Goal: Task Accomplishment & Management: Use online tool/utility

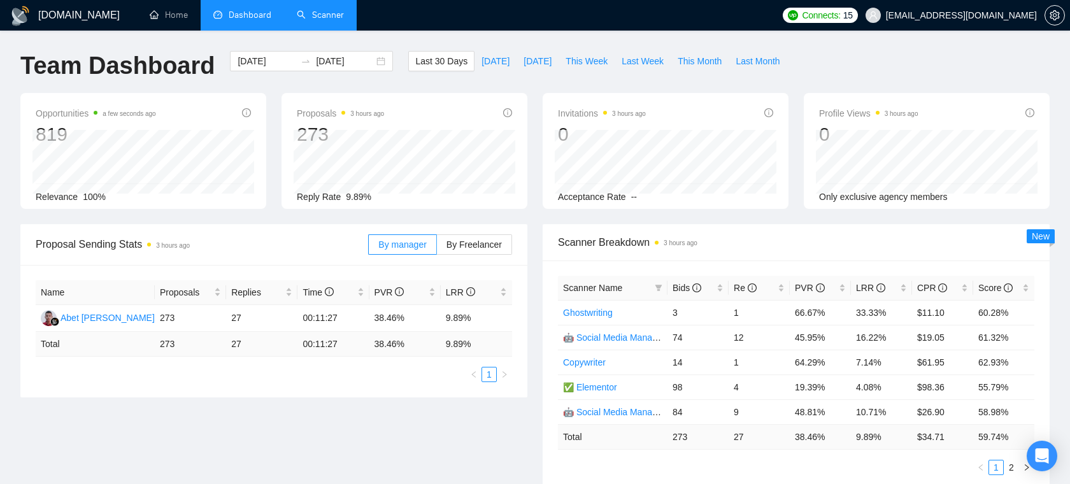
click at [323, 20] on link "Scanner" at bounding box center [320, 15] width 47 height 11
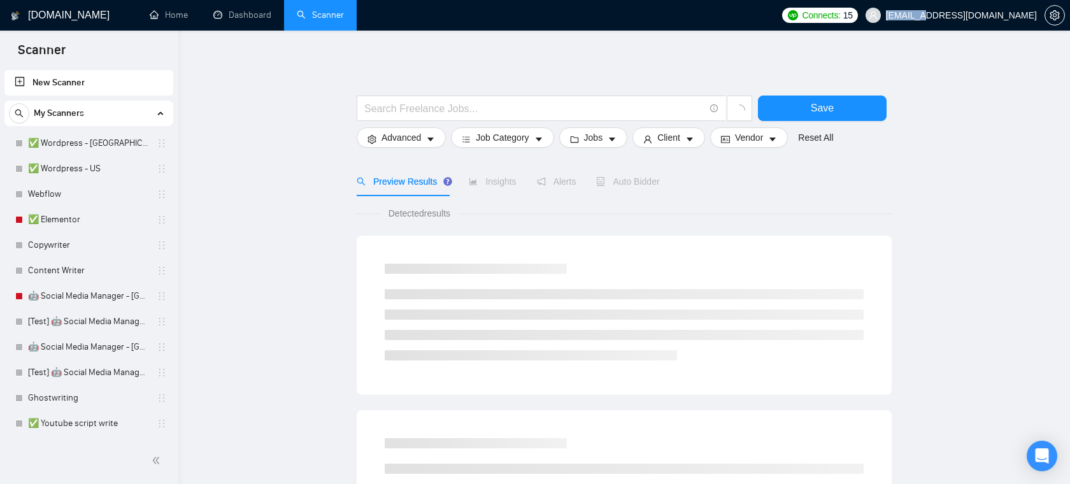
click at [979, 20] on span "[EMAIL_ADDRESS][DOMAIN_NAME]" at bounding box center [951, 15] width 187 height 41
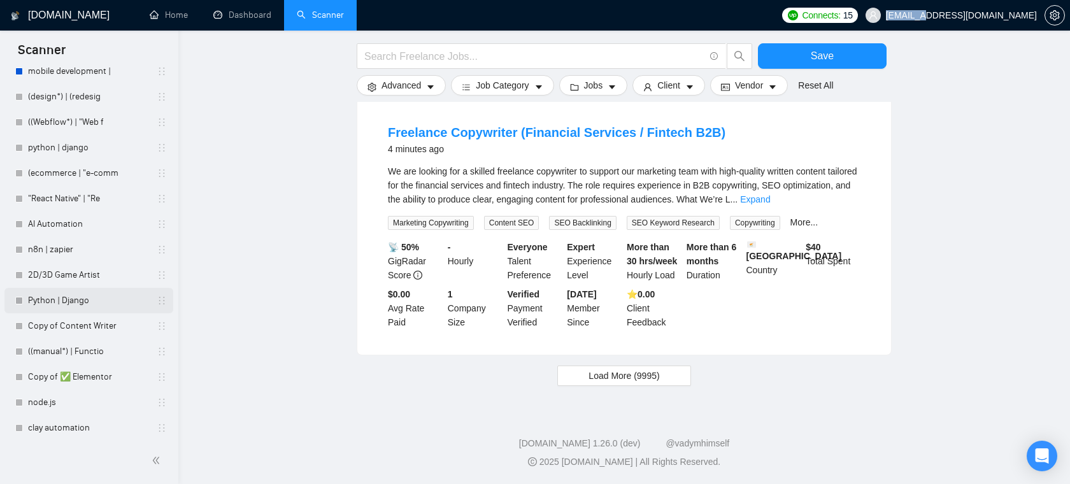
scroll to position [782, 0]
click at [108, 208] on link ""React Native" | "Re" at bounding box center [88, 200] width 121 height 25
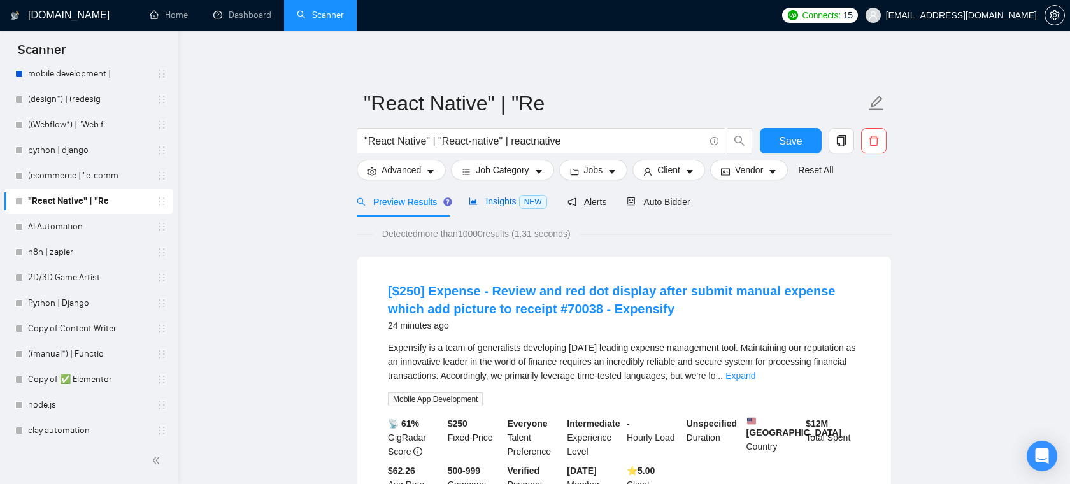
click at [503, 207] on div "Insights NEW" at bounding box center [508, 201] width 78 height 15
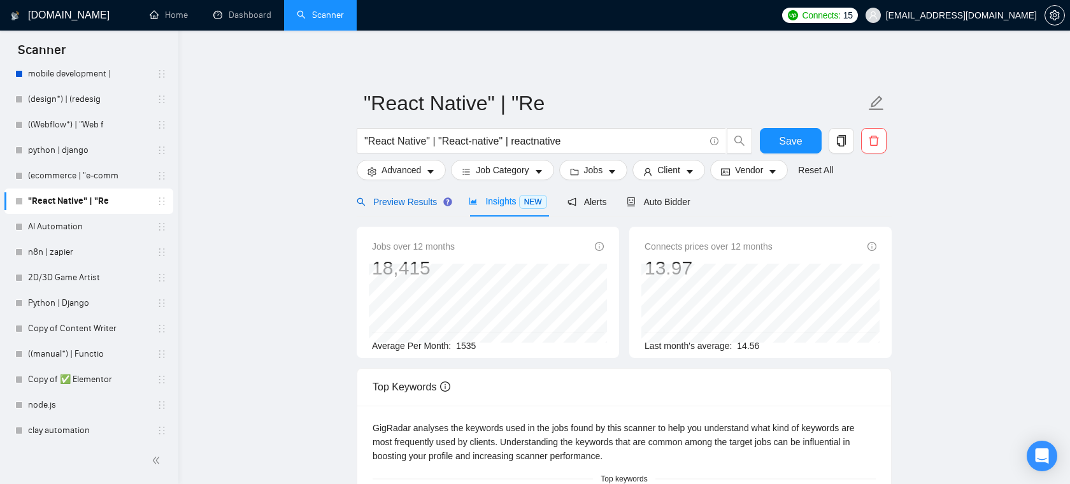
click at [428, 200] on span "Preview Results" at bounding box center [403, 202] width 92 height 10
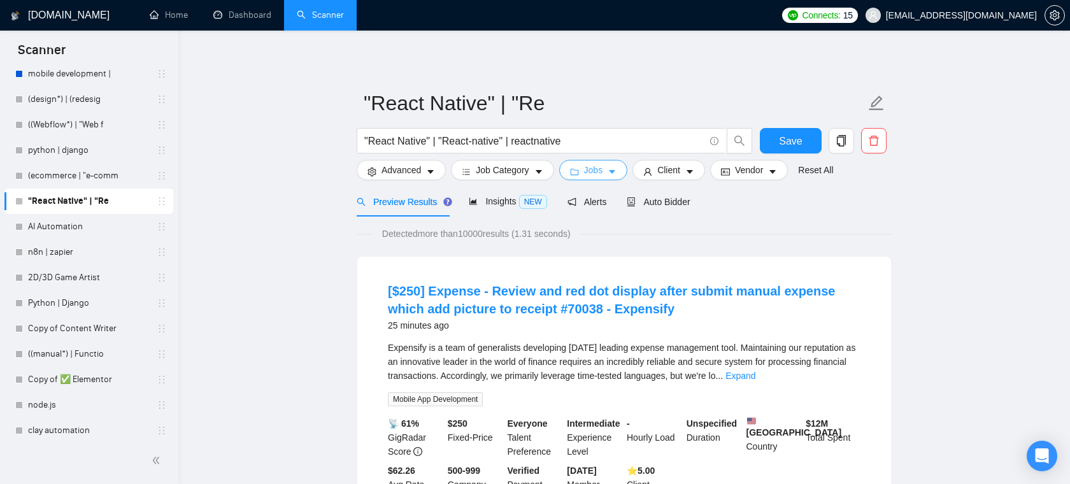
click at [603, 166] on span "Jobs" at bounding box center [593, 170] width 19 height 14
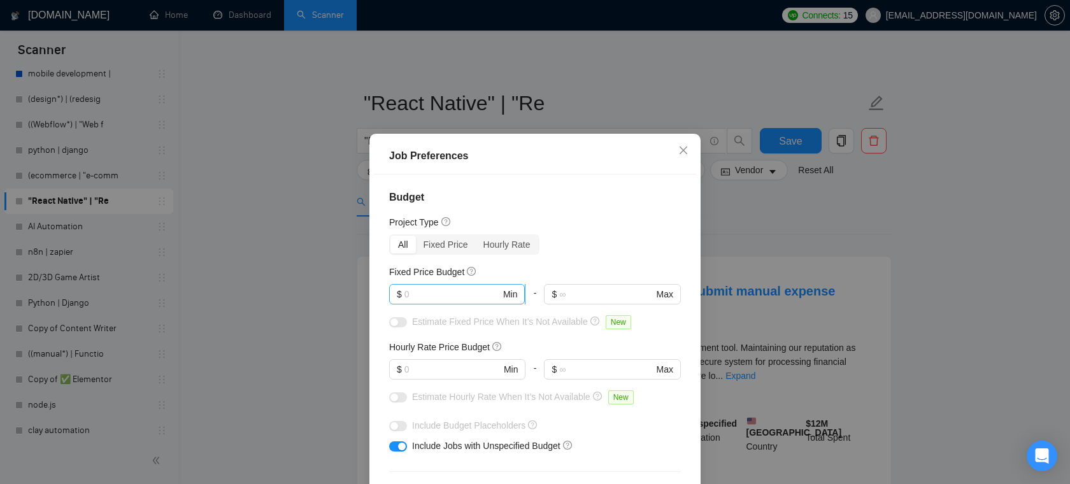
click at [425, 295] on input "text" at bounding box center [452, 294] width 96 height 14
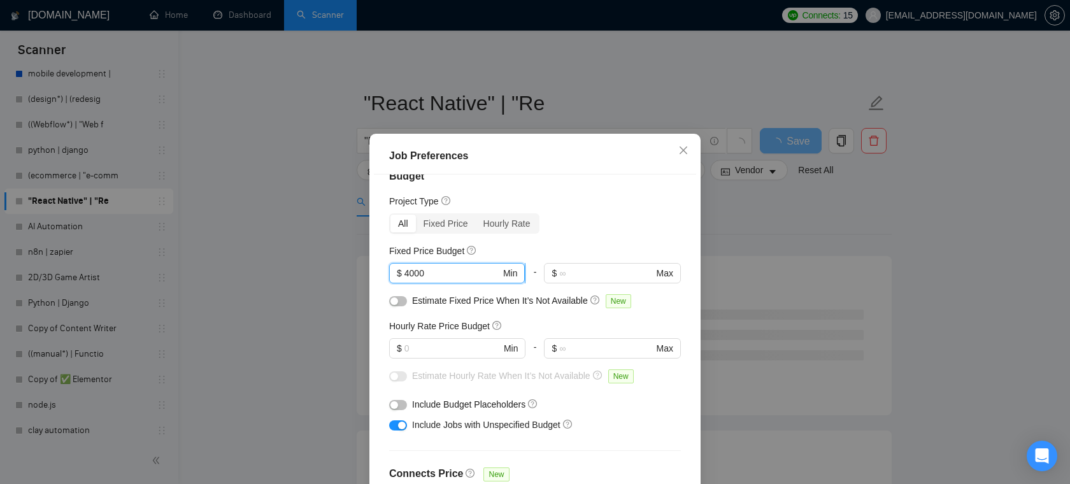
scroll to position [22, 0]
type input "4000"
click at [452, 350] on input "text" at bounding box center [452, 347] width 96 height 14
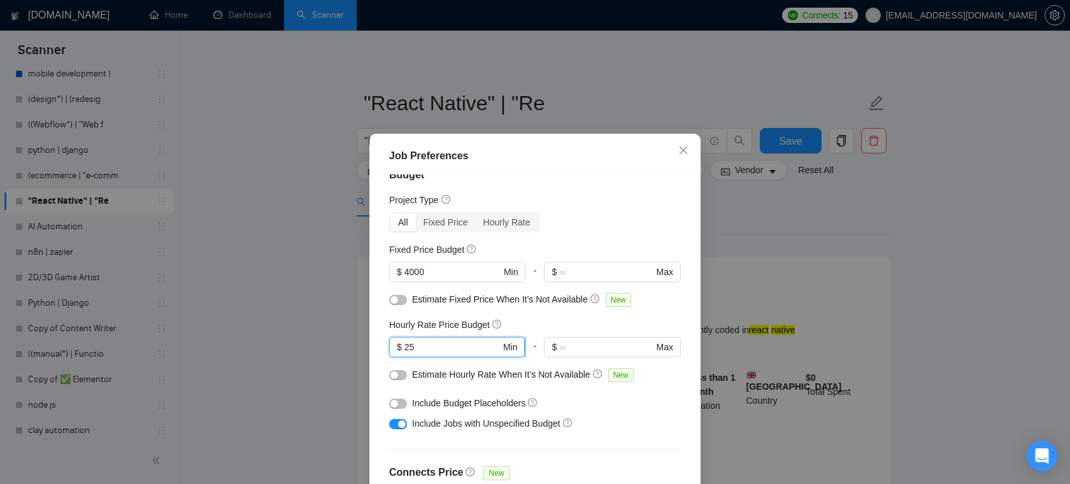
type input "2"
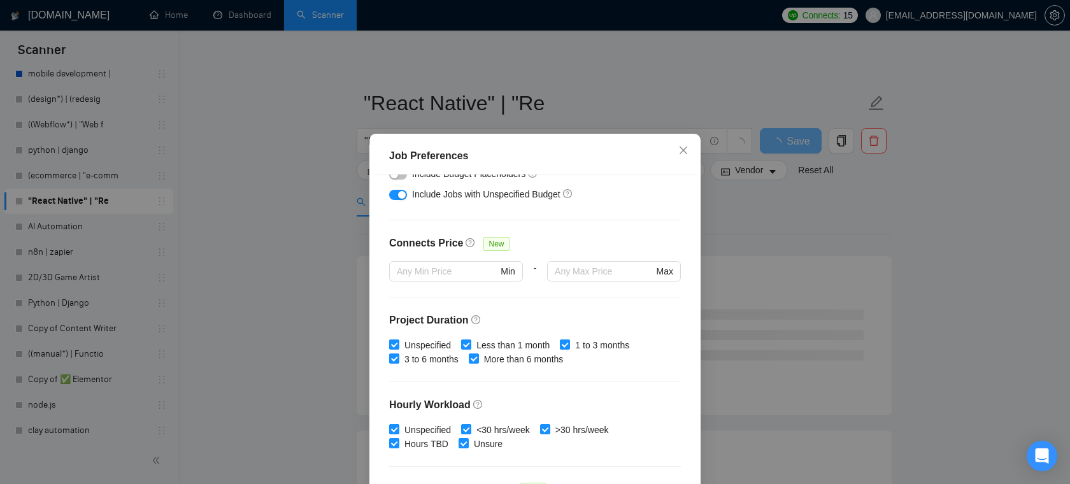
scroll to position [308, 0]
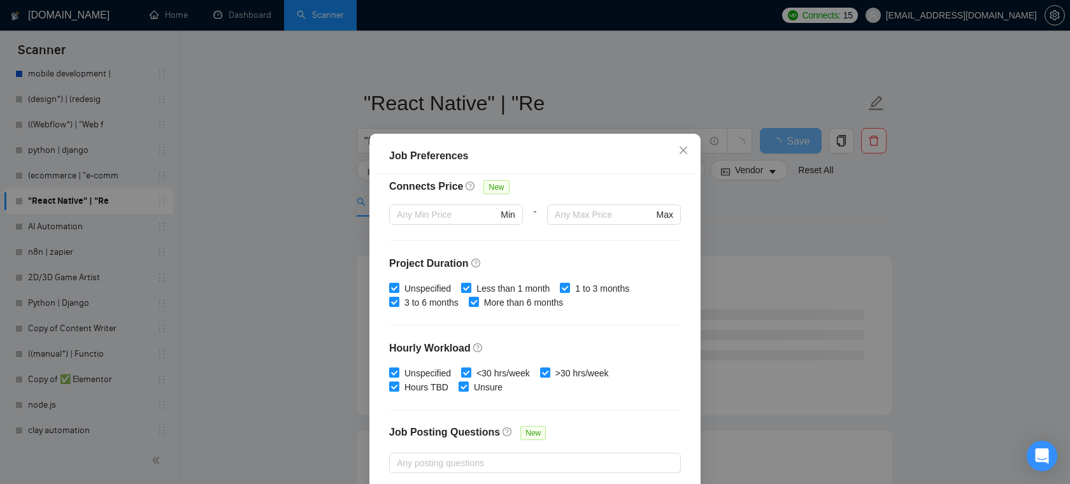
type input "30"
click at [469, 289] on input "Less than 1 month" at bounding box center [465, 287] width 9 height 9
checkbox input "false"
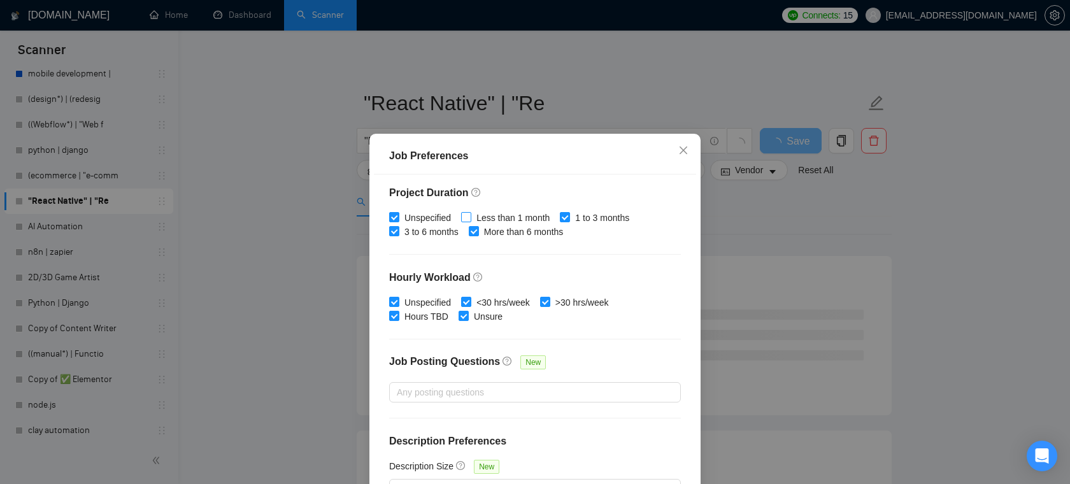
scroll to position [85, 0]
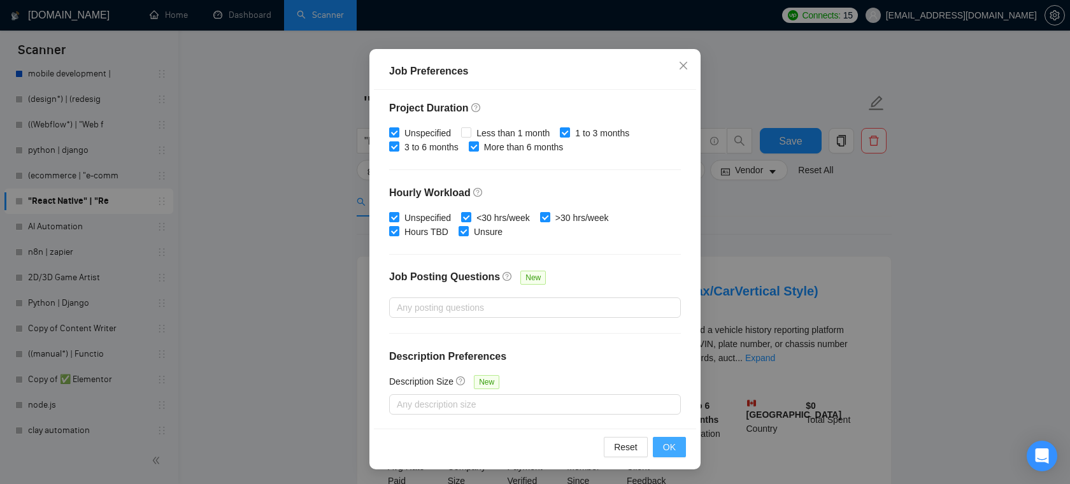
click at [672, 448] on span "OK" at bounding box center [669, 447] width 13 height 14
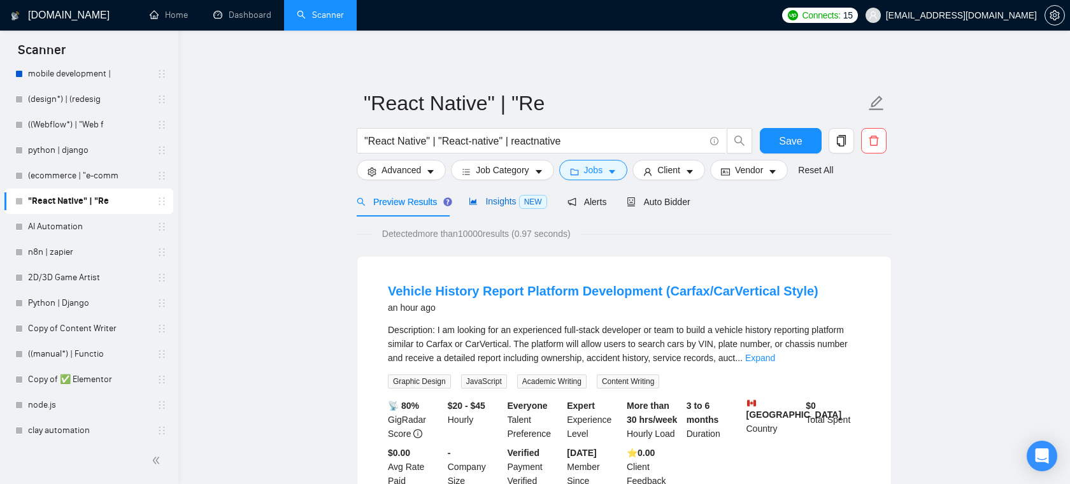
click at [514, 199] on span "Insights NEW" at bounding box center [508, 201] width 78 height 10
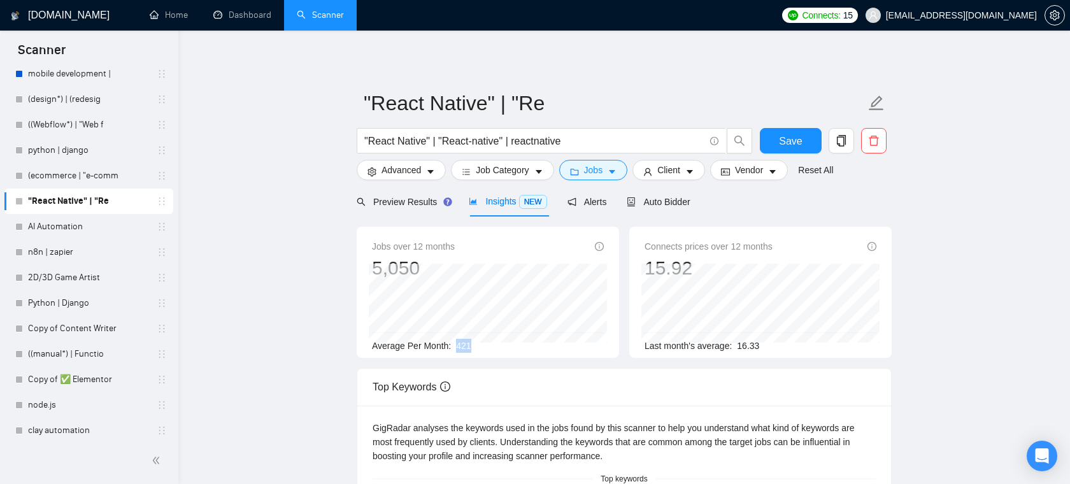
drag, startPoint x: 483, startPoint y: 348, endPoint x: 456, endPoint y: 348, distance: 26.7
click at [456, 348] on div "Average Per Month: 421" at bounding box center [488, 346] width 232 height 14
click at [407, 195] on div "Preview Results" at bounding box center [403, 202] width 92 height 14
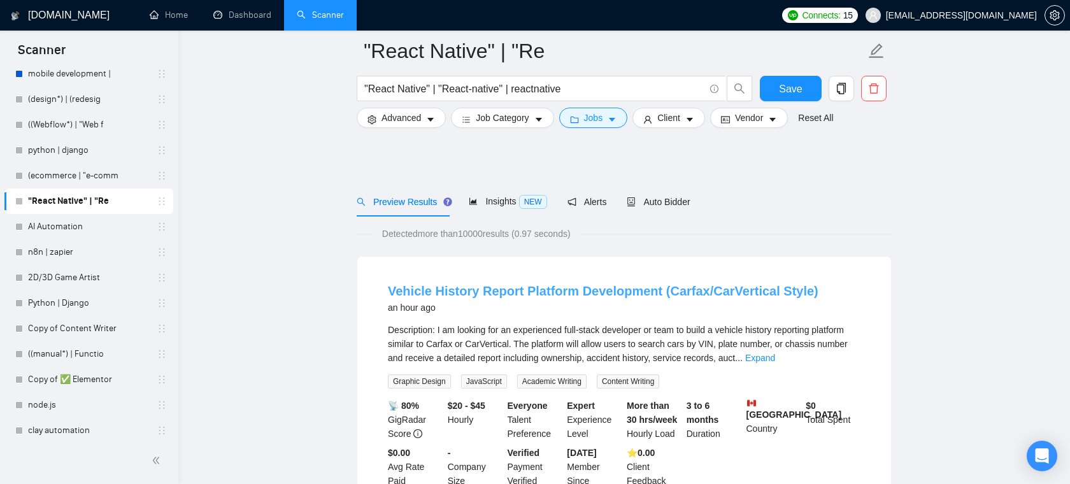
scroll to position [92, 0]
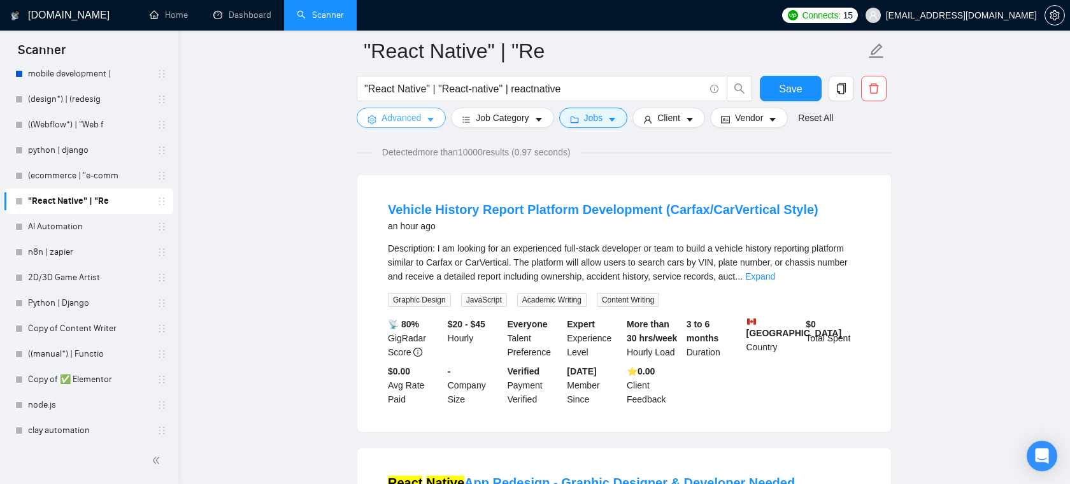
click at [420, 124] on span "Advanced" at bounding box center [400, 118] width 39 height 14
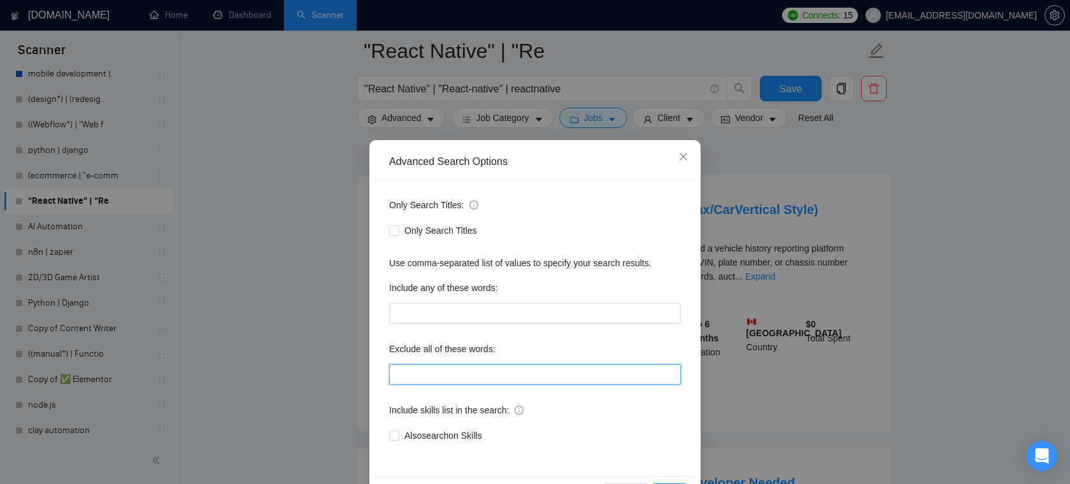
click at [463, 370] on input "text" at bounding box center [535, 374] width 292 height 20
click at [677, 159] on span "Close" at bounding box center [683, 157] width 34 height 34
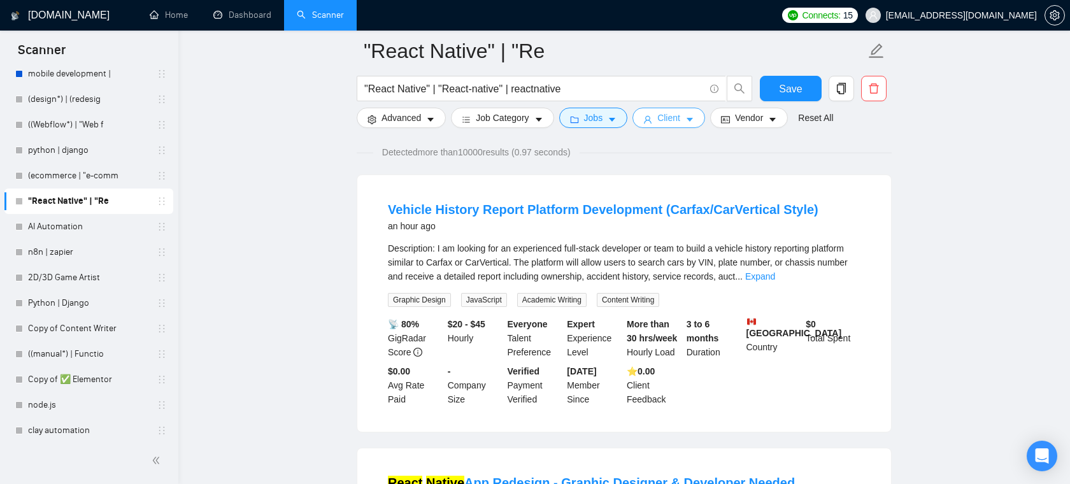
click at [687, 118] on button "Client" at bounding box center [668, 118] width 73 height 20
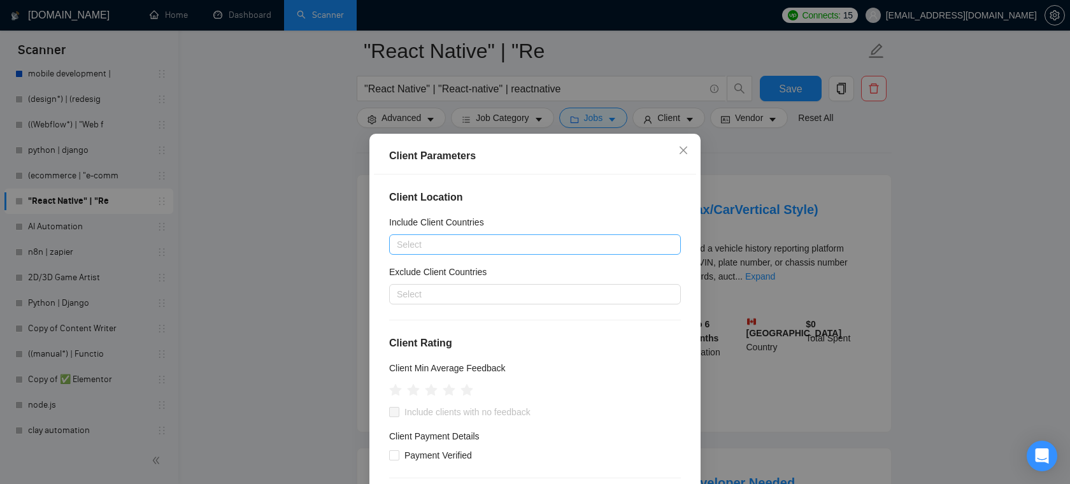
click at [523, 239] on div at bounding box center [528, 244] width 272 height 15
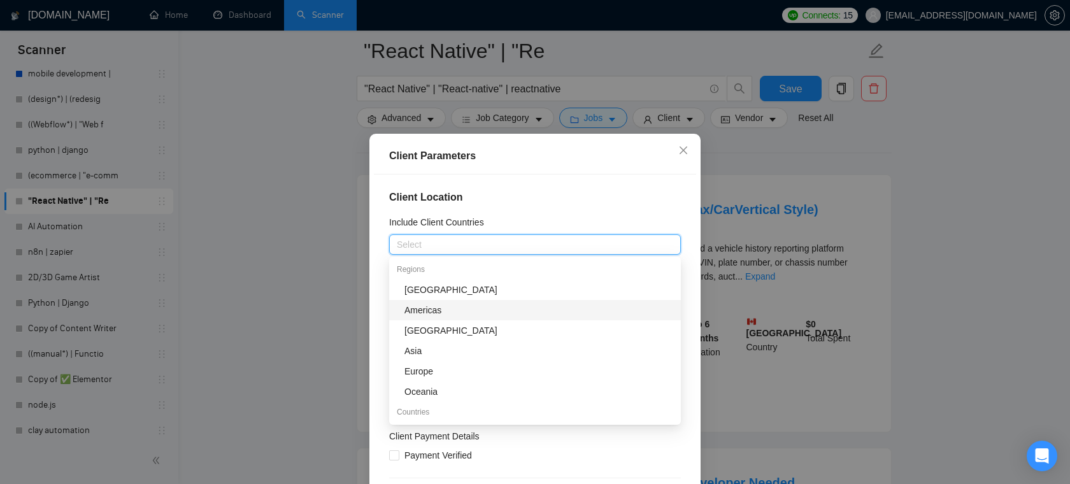
click at [458, 311] on div "Americas" at bounding box center [538, 310] width 269 height 14
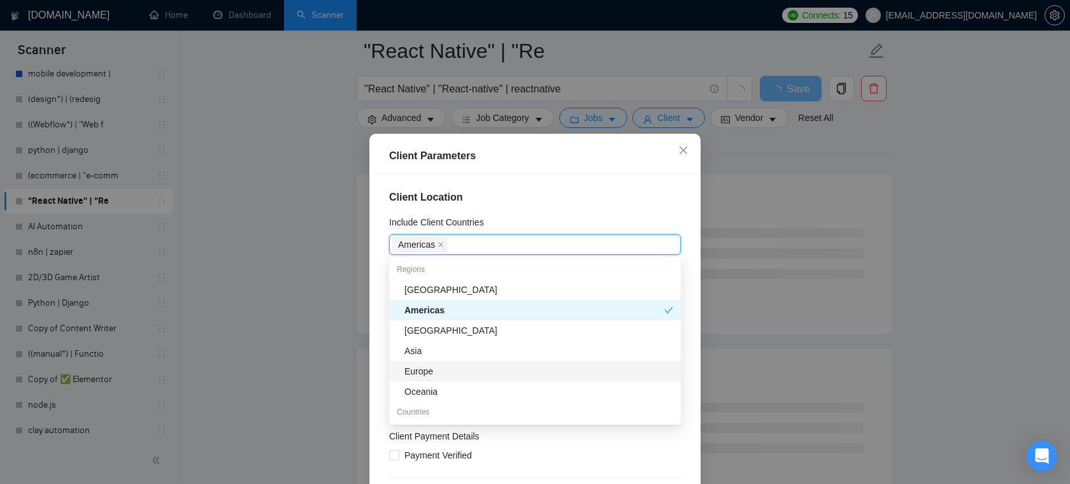
click at [426, 366] on div "Europe" at bounding box center [538, 371] width 269 height 14
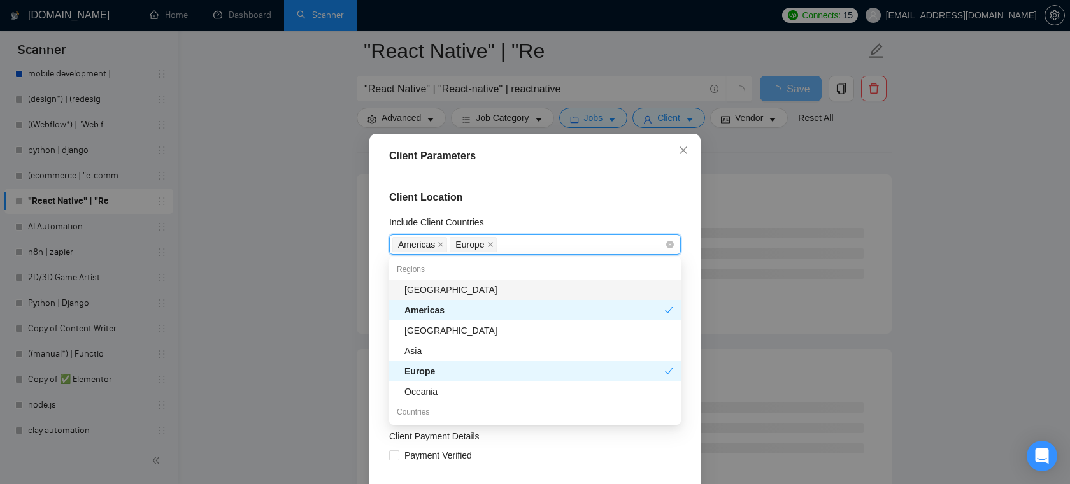
click at [494, 243] on span "Europe" at bounding box center [472, 244] width 46 height 15
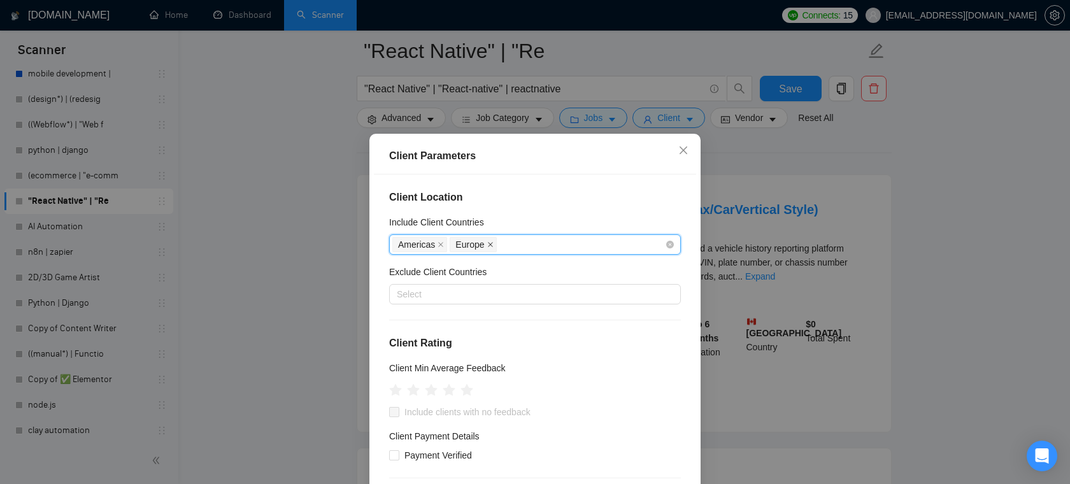
click at [493, 243] on icon "close" at bounding box center [490, 244] width 6 height 6
click at [441, 248] on span at bounding box center [440, 244] width 6 height 14
type input "Un"
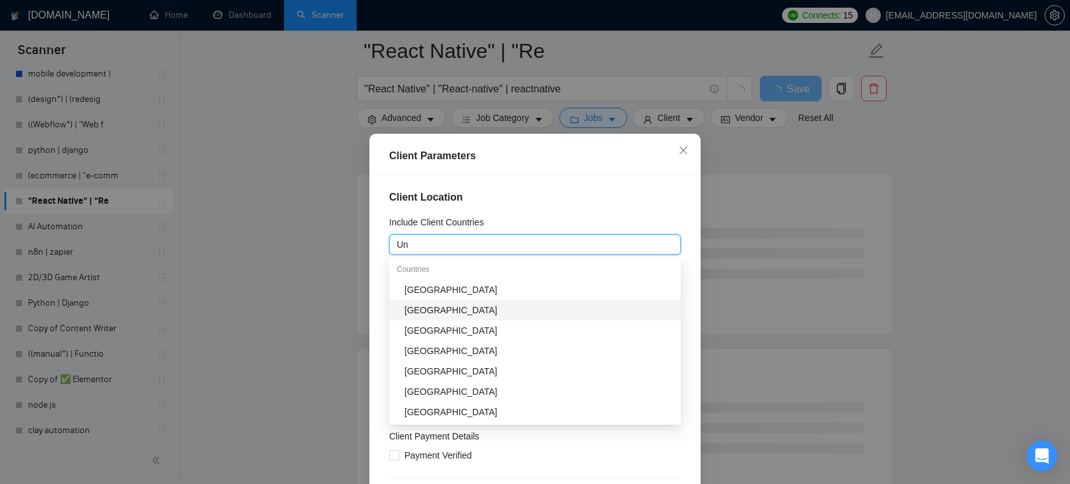
click at [451, 302] on div "[GEOGRAPHIC_DATA]" at bounding box center [535, 310] width 292 height 20
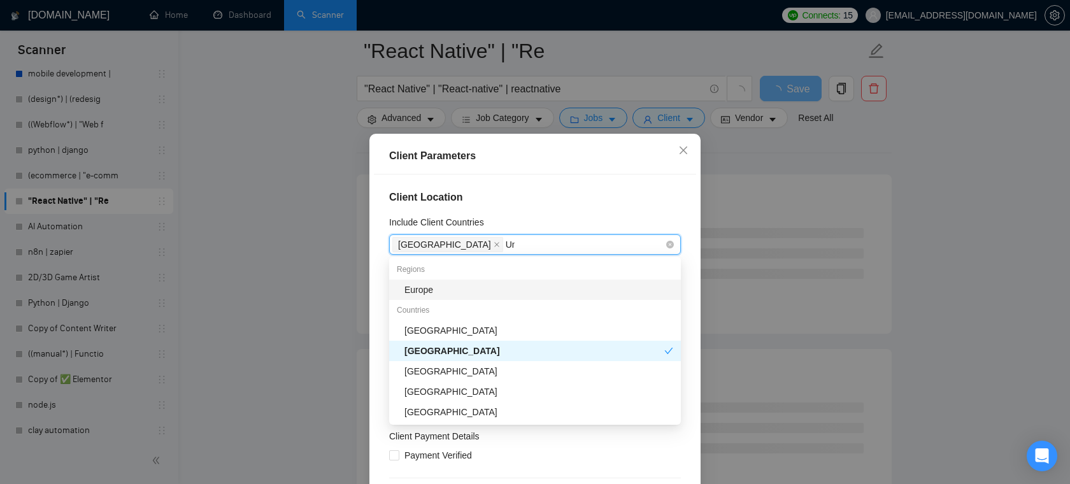
type input "Unt"
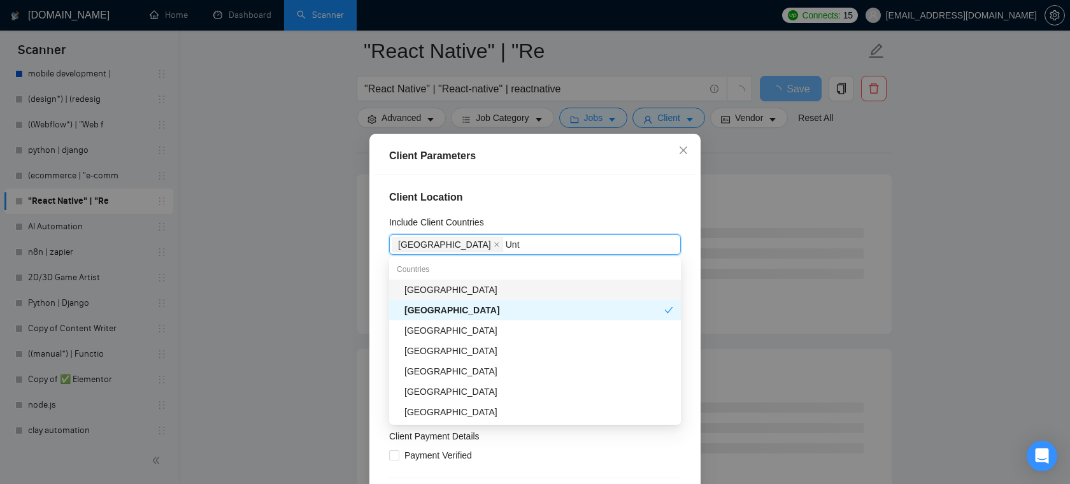
click at [463, 290] on div "[GEOGRAPHIC_DATA]" at bounding box center [538, 290] width 269 height 14
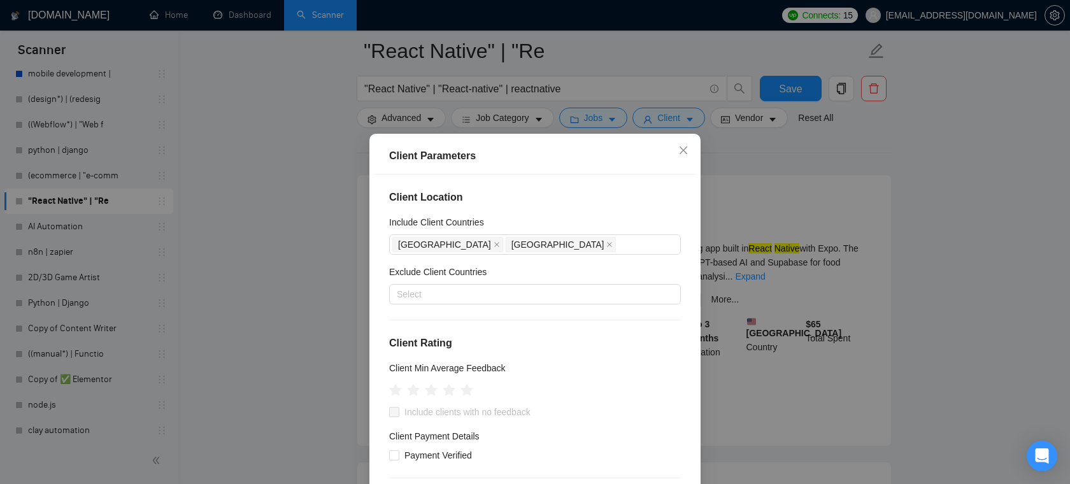
click at [543, 185] on div "Client Location Include Client Countries [GEOGRAPHIC_DATA] [GEOGRAPHIC_DATA] Ex…" at bounding box center [535, 343] width 322 height 339
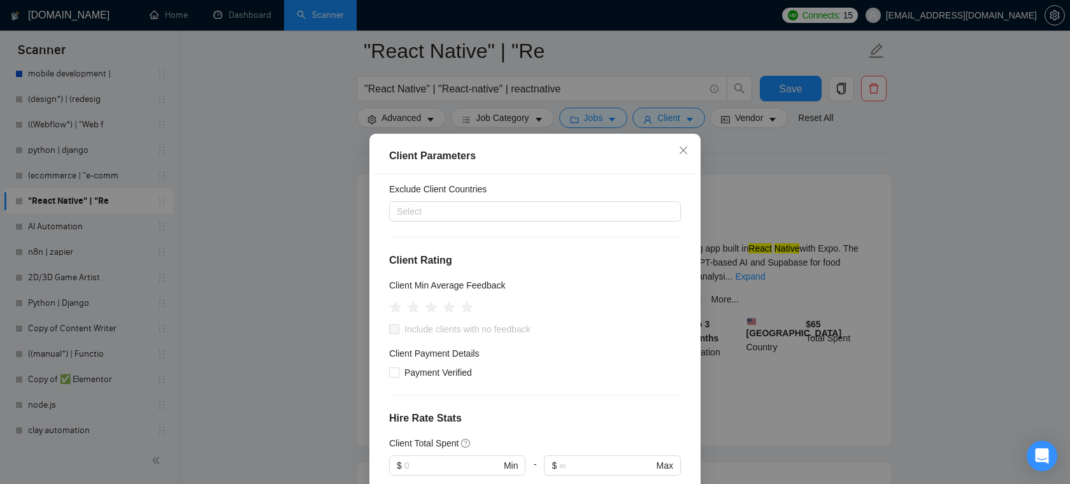
scroll to position [128, 0]
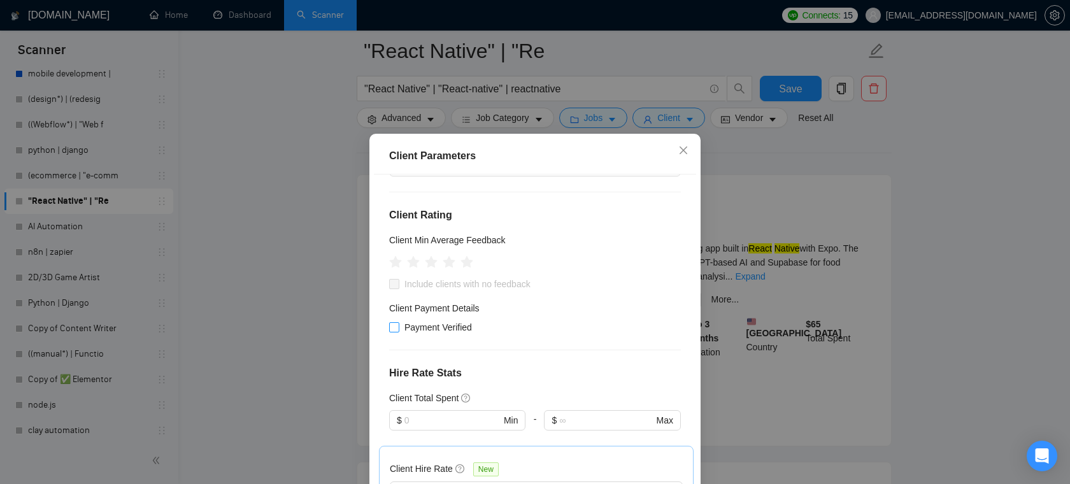
click at [397, 328] on input "Payment Verified" at bounding box center [393, 326] width 9 height 9
checkbox input "true"
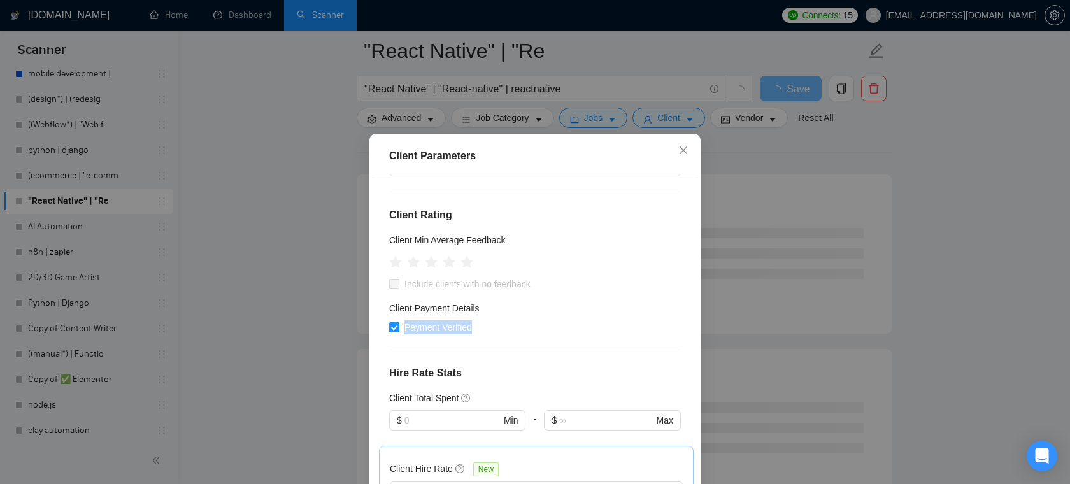
drag, startPoint x: 491, startPoint y: 327, endPoint x: 400, endPoint y: 325, distance: 91.1
click at [400, 325] on div "Payment Verified" at bounding box center [535, 327] width 292 height 14
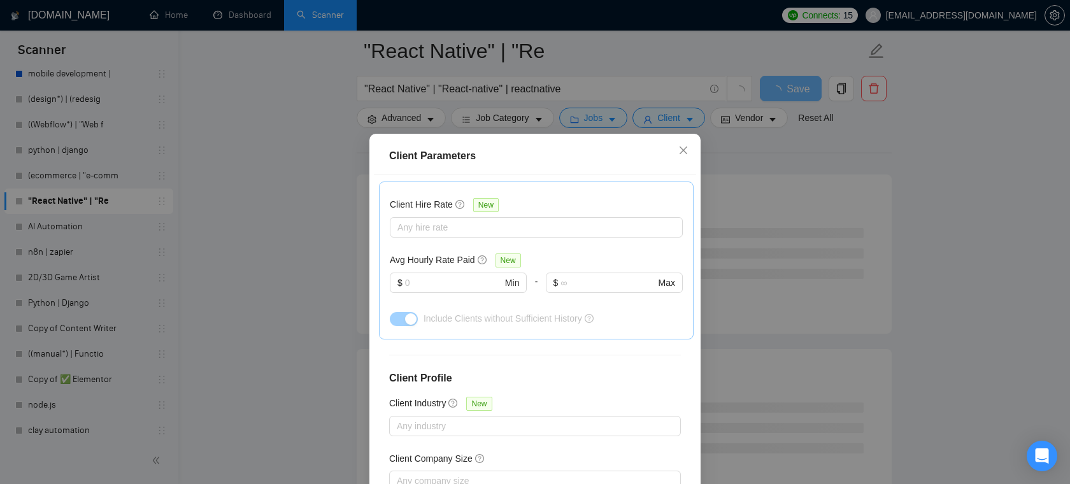
scroll to position [398, 0]
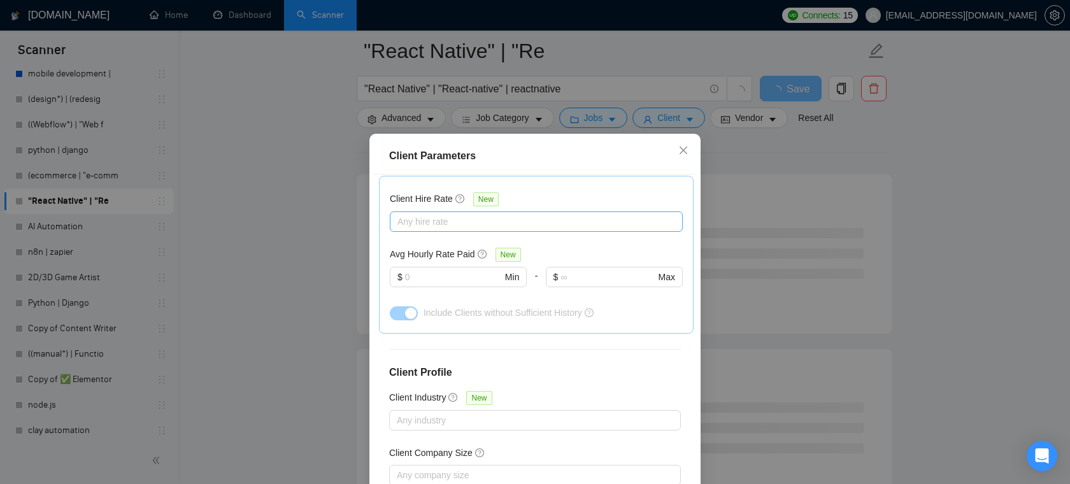
click at [453, 219] on div at bounding box center [530, 221] width 274 height 15
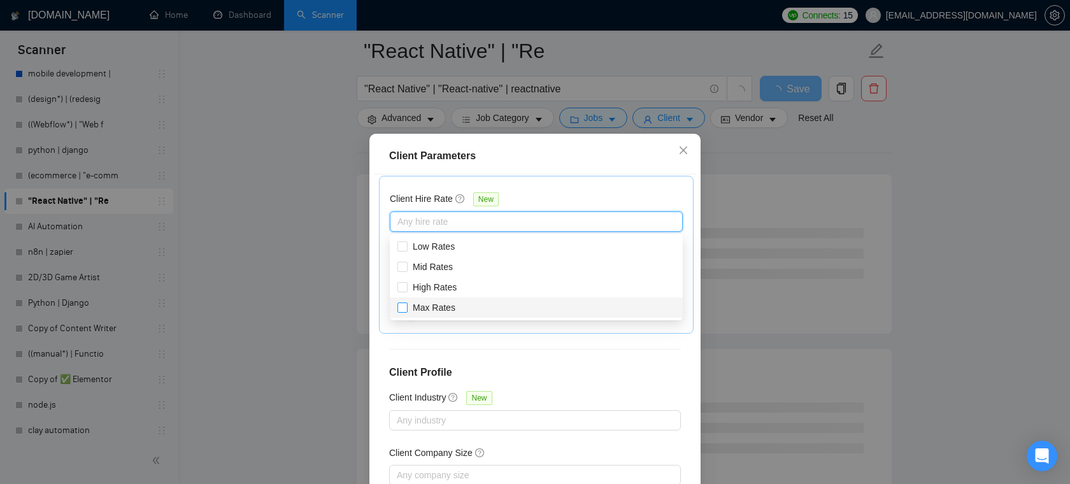
click at [406, 308] on span at bounding box center [402, 307] width 10 height 10
click at [406, 308] on input "Max Rates" at bounding box center [401, 306] width 9 height 9
checkbox input "false"
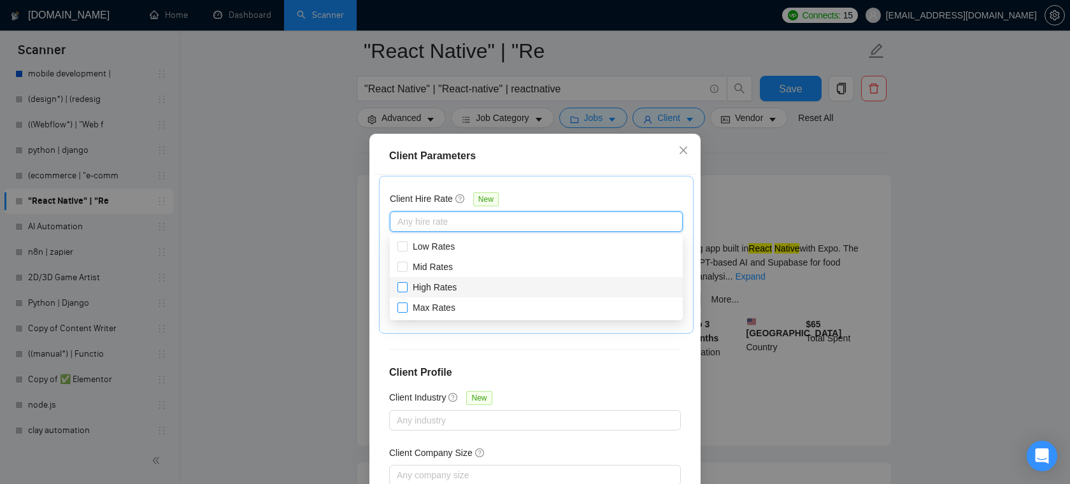
click at [402, 288] on input "High Rates" at bounding box center [401, 286] width 9 height 9
checkbox input "true"
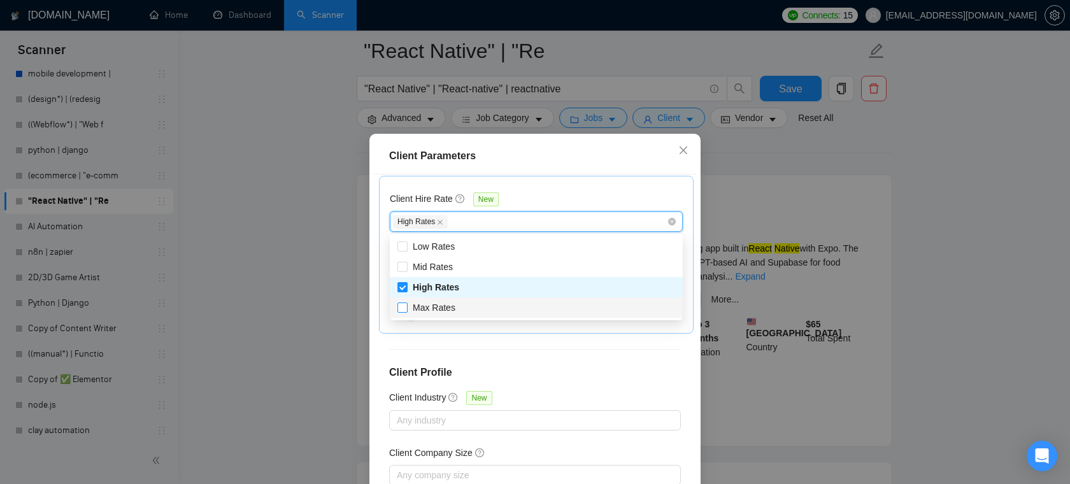
click at [402, 311] on input "Max Rates" at bounding box center [401, 306] width 9 height 9
checkbox input "true"
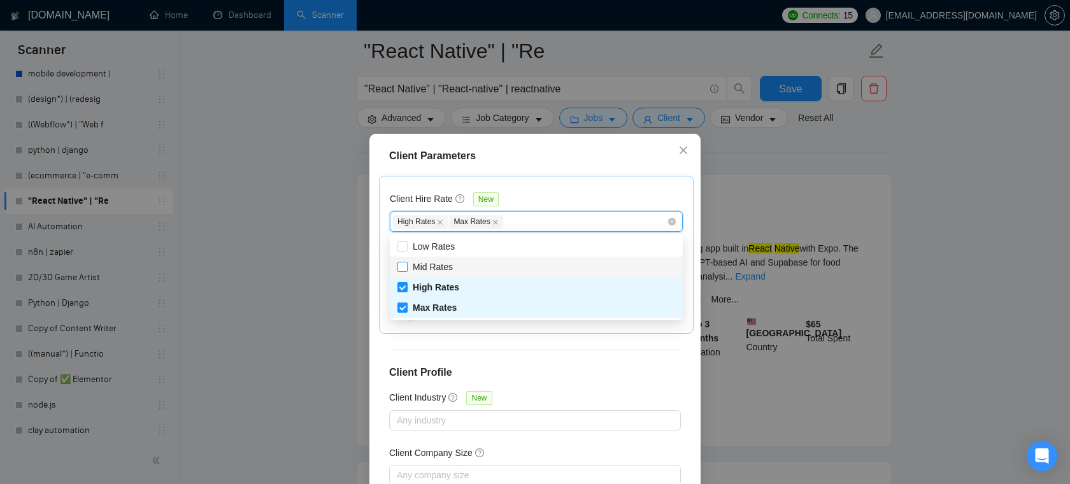
click at [404, 264] on input "Mid Rates" at bounding box center [401, 266] width 9 height 9
checkbox input "true"
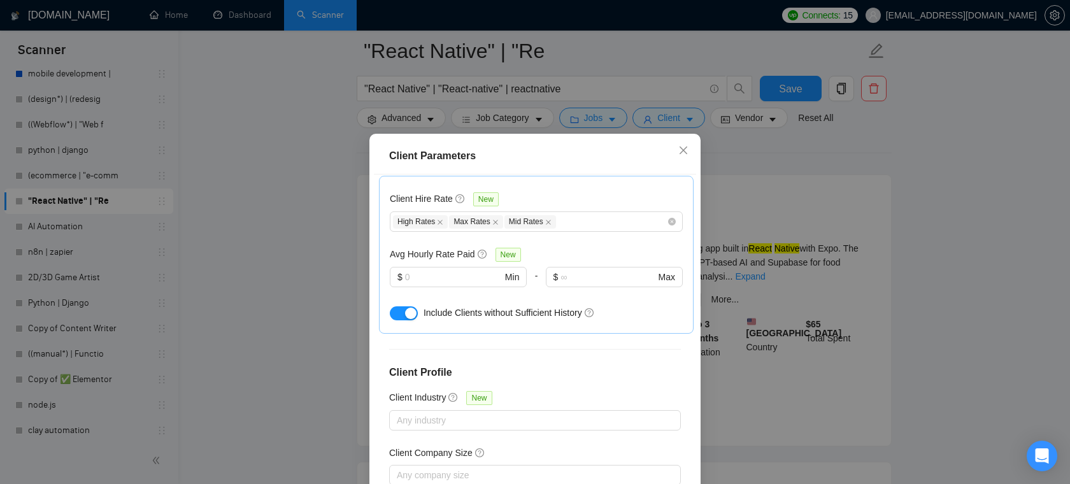
click at [588, 193] on div "Client Hire Rate New" at bounding box center [536, 202] width 293 height 20
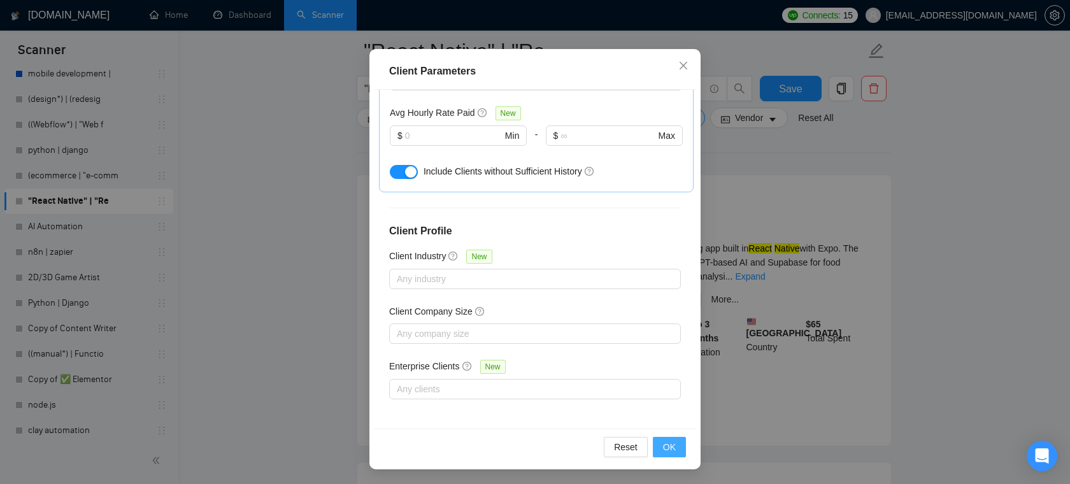
click at [680, 450] on button "OK" at bounding box center [669, 447] width 33 height 20
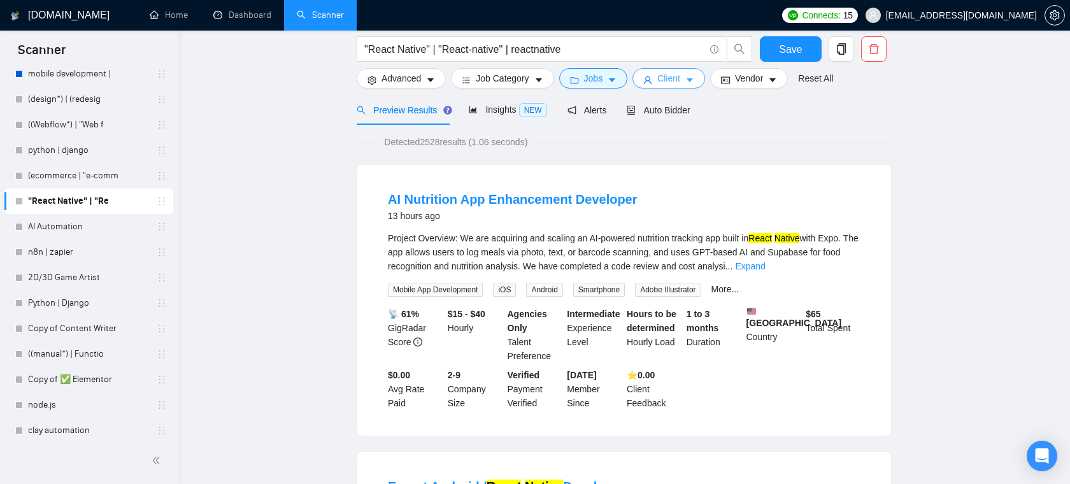
scroll to position [0, 0]
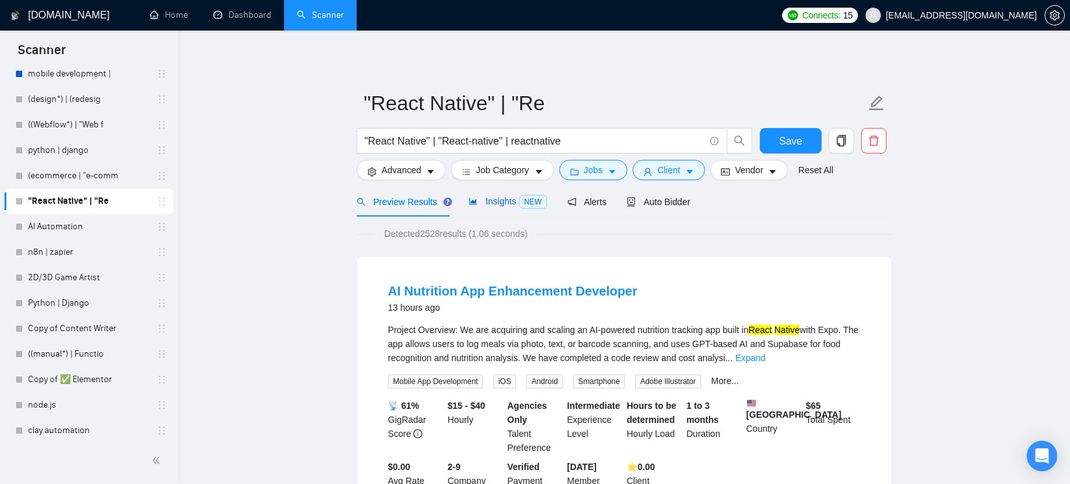
click at [491, 201] on span "Insights NEW" at bounding box center [508, 201] width 78 height 10
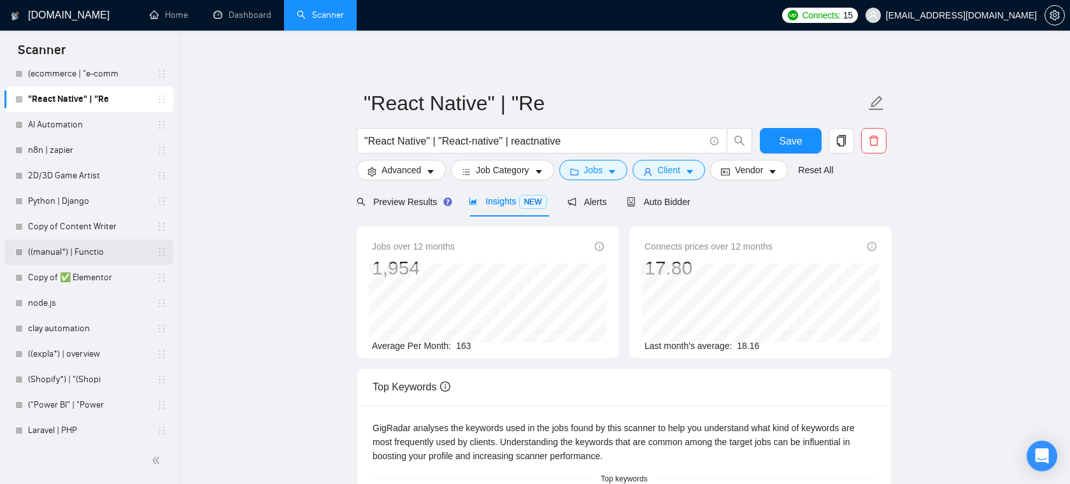
scroll to position [812, 0]
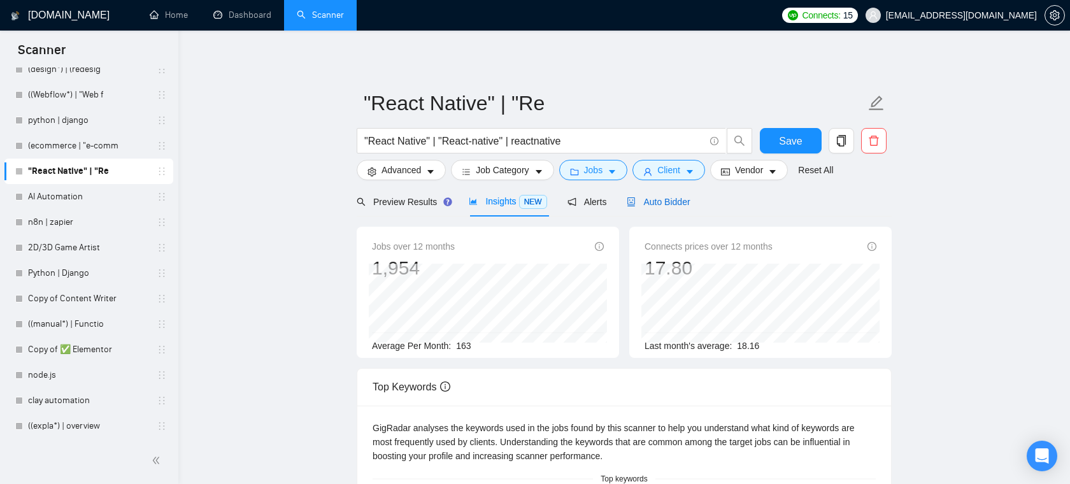
click at [673, 201] on span "Auto Bidder" at bounding box center [657, 202] width 63 height 10
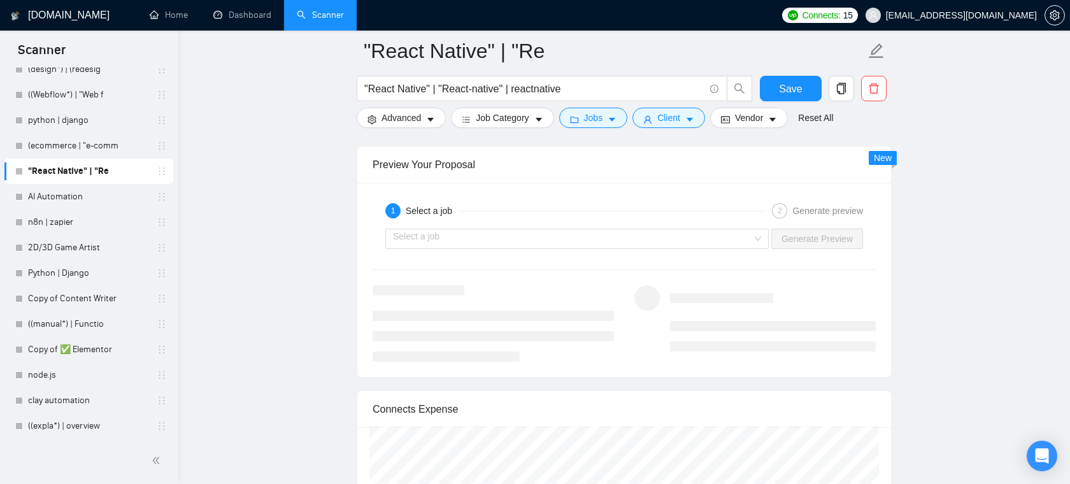
scroll to position [2367, 0]
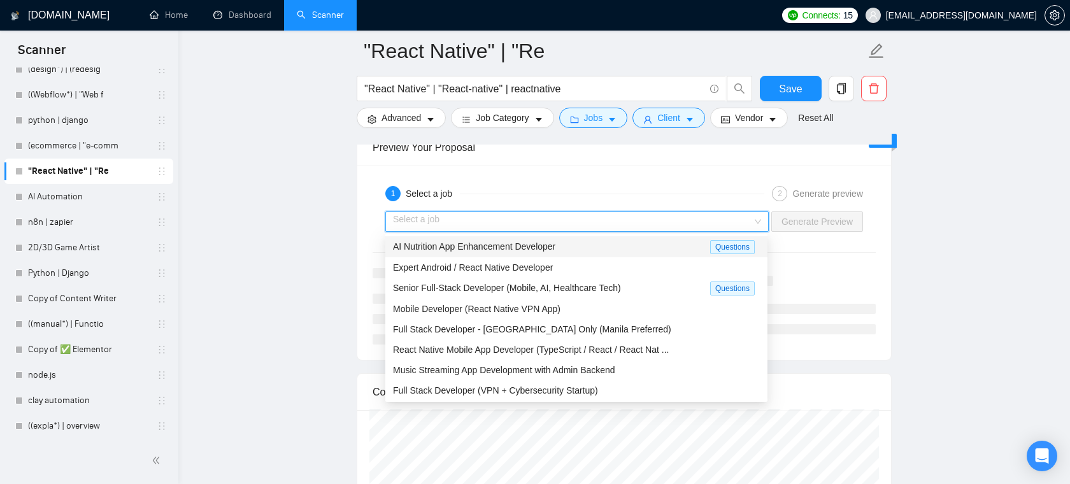
click at [546, 218] on input "search" at bounding box center [572, 221] width 359 height 19
click at [478, 288] on span "Senior Full-Stack Developer (Mobile, AI, Healthcare Tech)" at bounding box center [507, 288] width 228 height 10
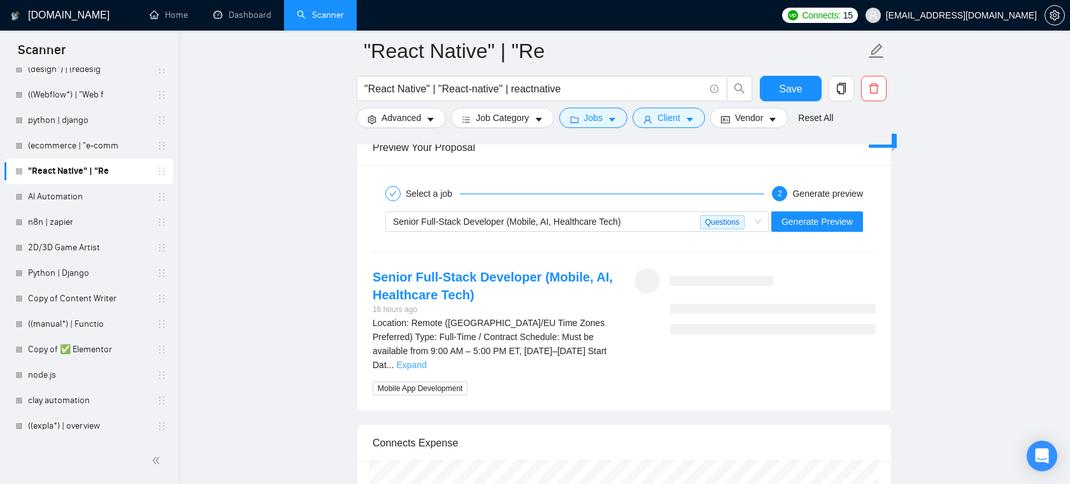
click at [426, 360] on link "Expand" at bounding box center [411, 365] width 30 height 10
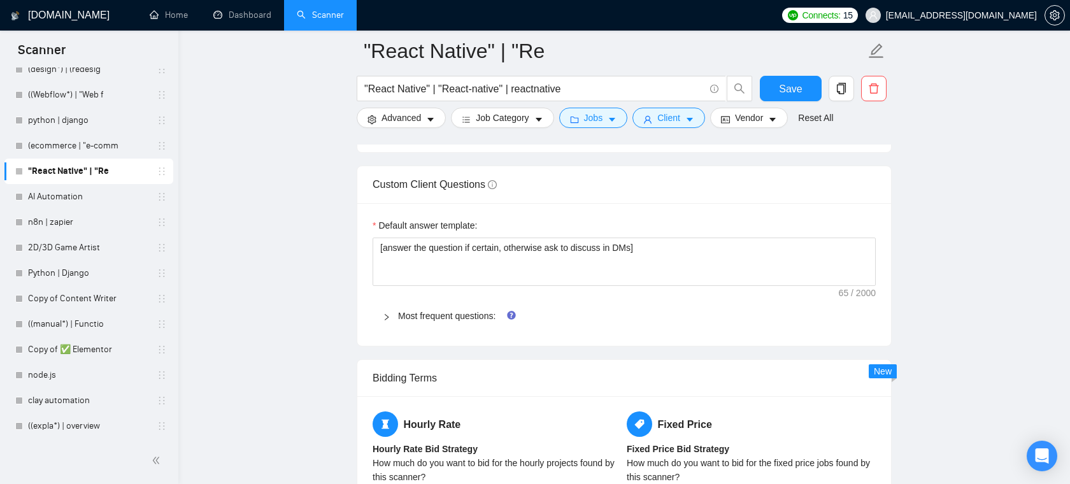
scroll to position [1711, 0]
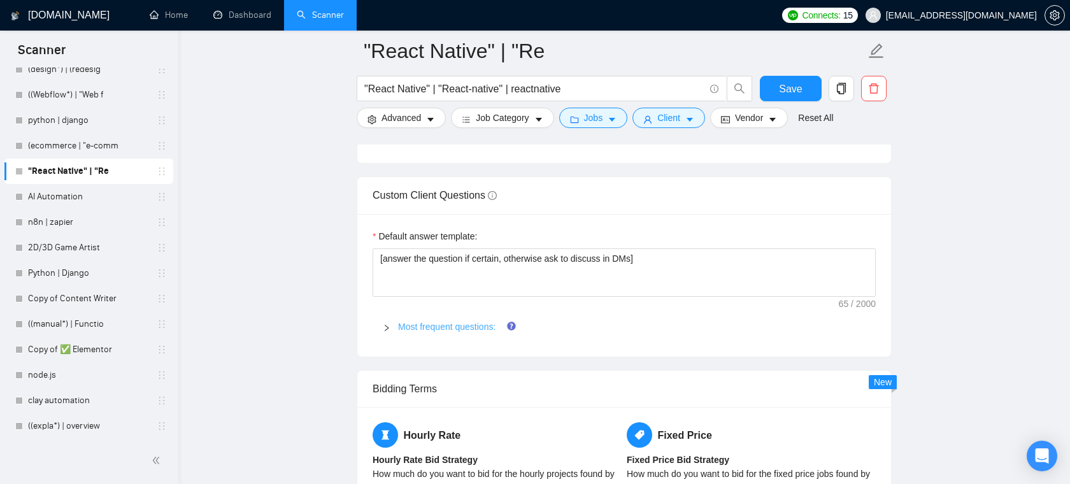
click at [469, 325] on link "Most frequent questions:" at bounding box center [446, 327] width 97 height 10
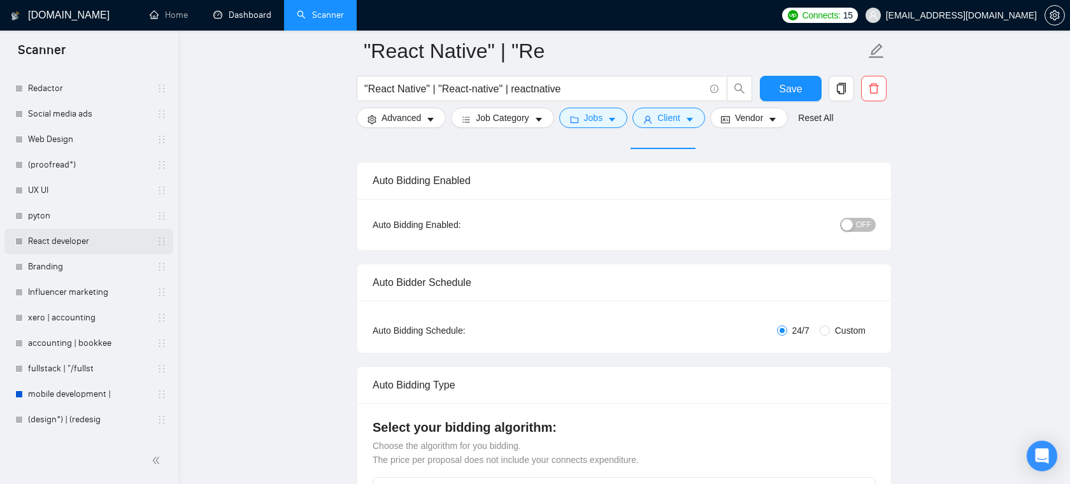
scroll to position [448, 0]
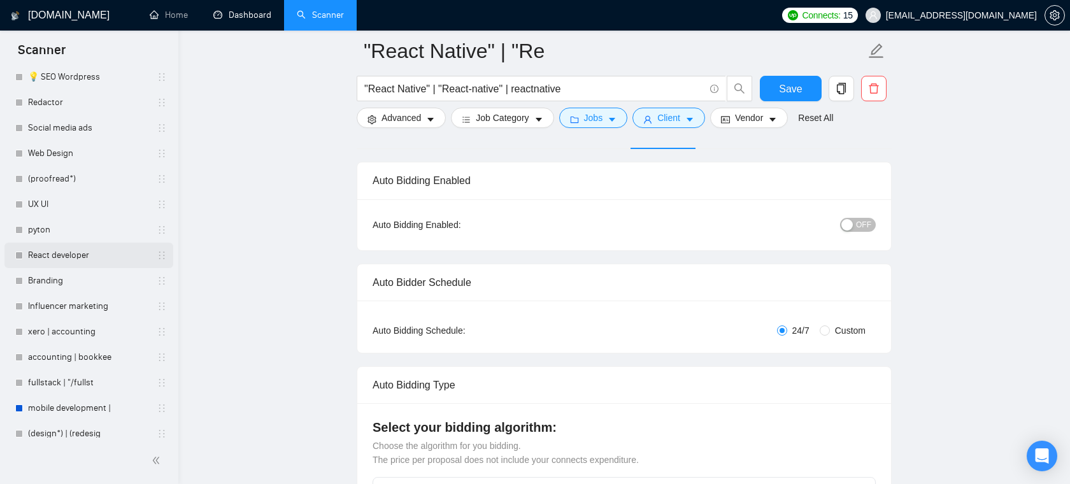
click at [67, 256] on link "React developer" at bounding box center [88, 255] width 121 height 25
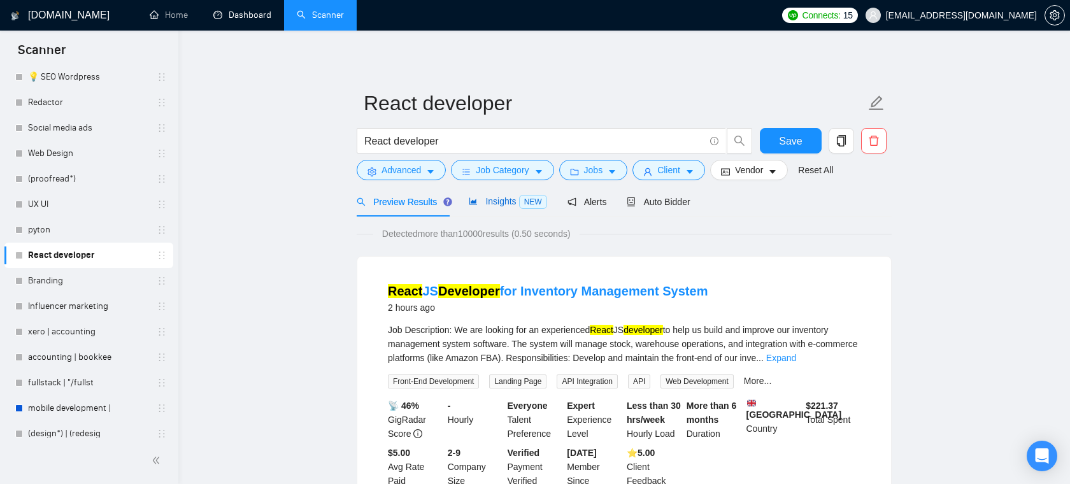
click at [482, 197] on span "Insights NEW" at bounding box center [508, 201] width 78 height 10
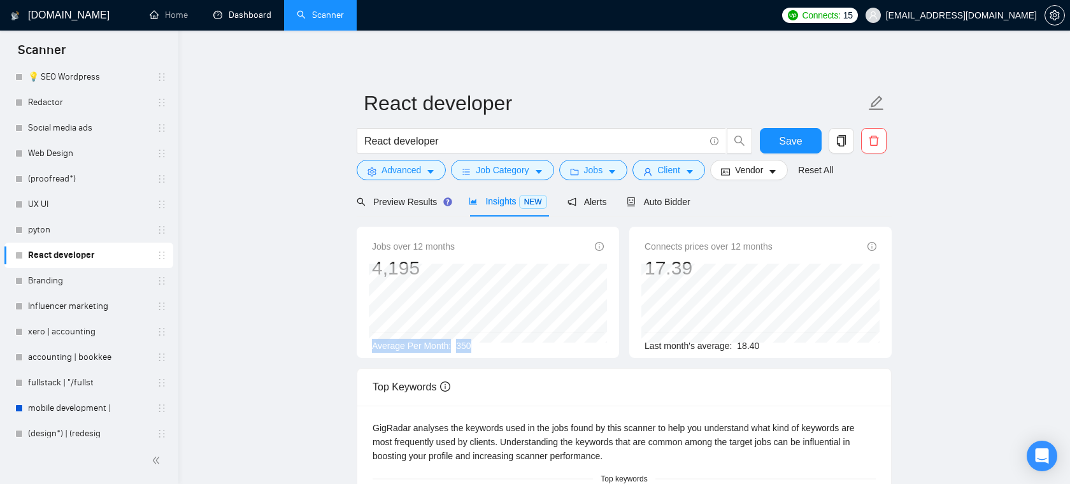
click at [377, 337] on div "Jobs over 12 months 4,195 [DATE] 408 Average Per Month: 350" at bounding box center [488, 295] width 232 height 113
click at [454, 341] on div "Average Per Month: 350" at bounding box center [488, 346] width 232 height 14
click at [673, 202] on span "Auto Bidder" at bounding box center [657, 202] width 63 height 10
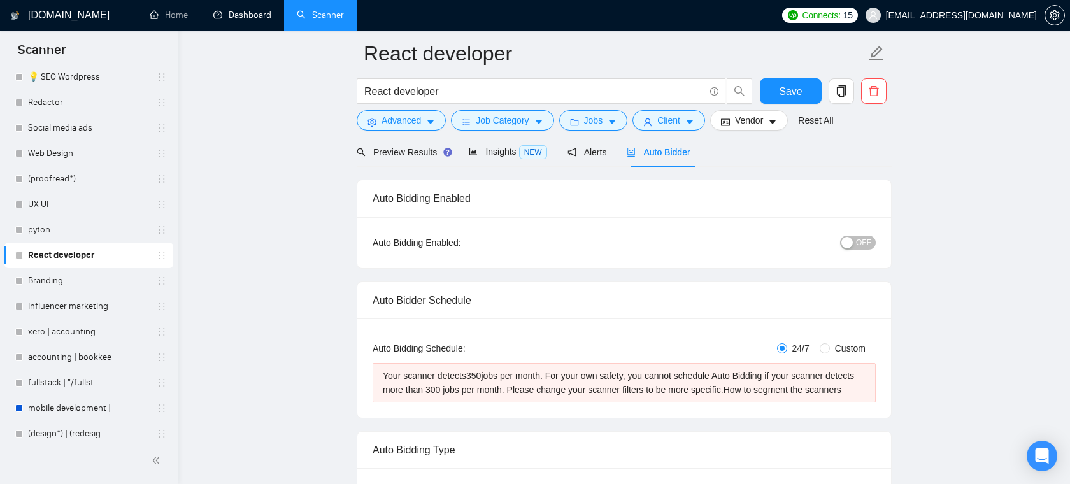
scroll to position [53, 0]
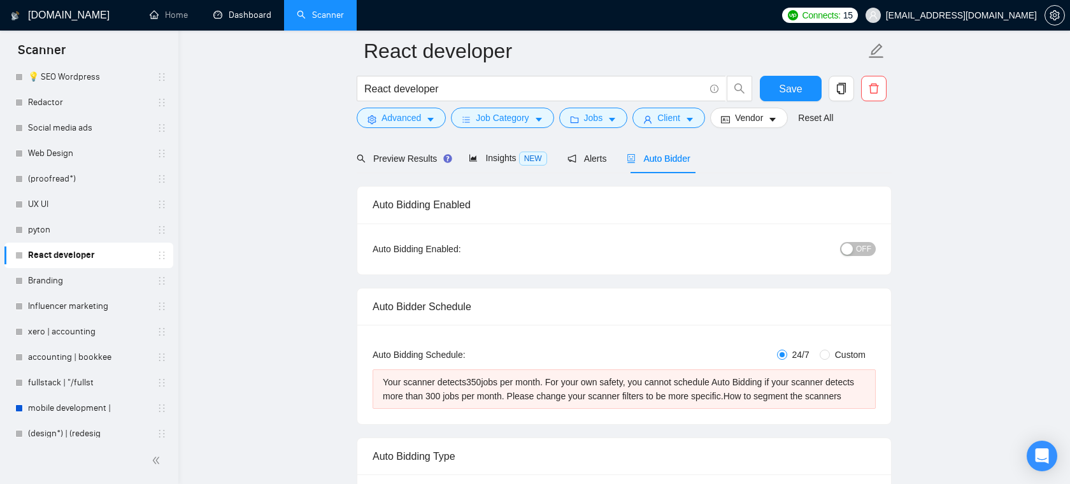
click at [830, 355] on span "Custom" at bounding box center [850, 355] width 41 height 14
click at [828, 355] on input "Custom" at bounding box center [824, 355] width 10 height 10
radio input "true"
radio input "false"
checkbox input "true"
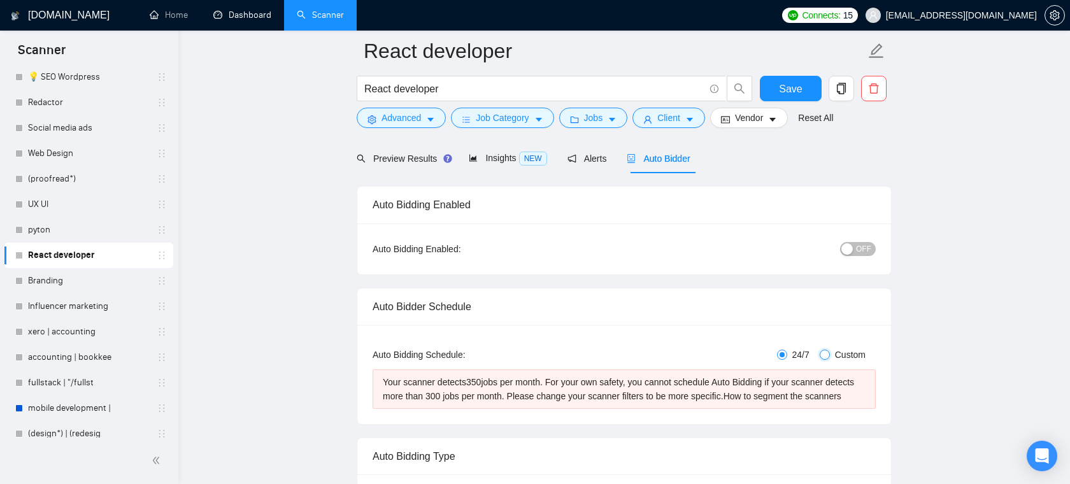
checkbox input "true"
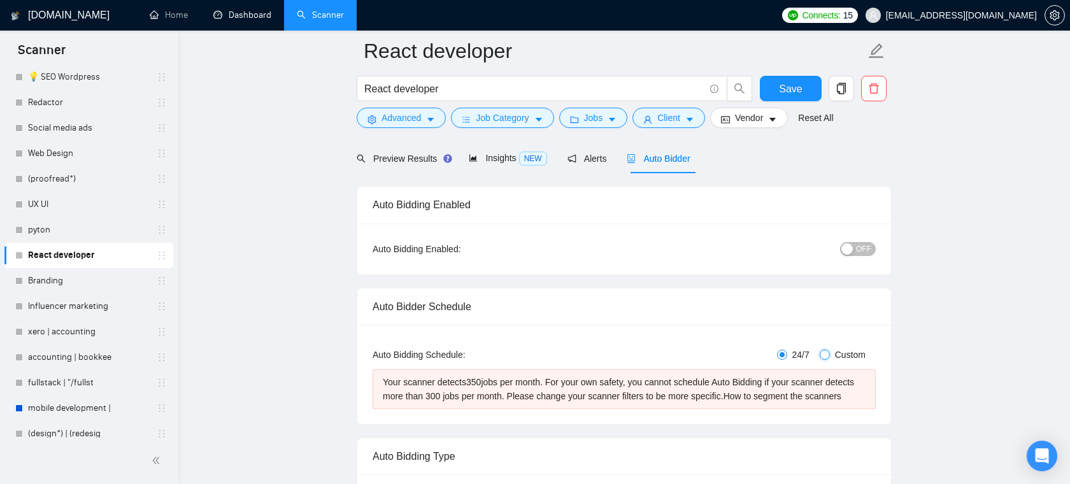
checkbox input "true"
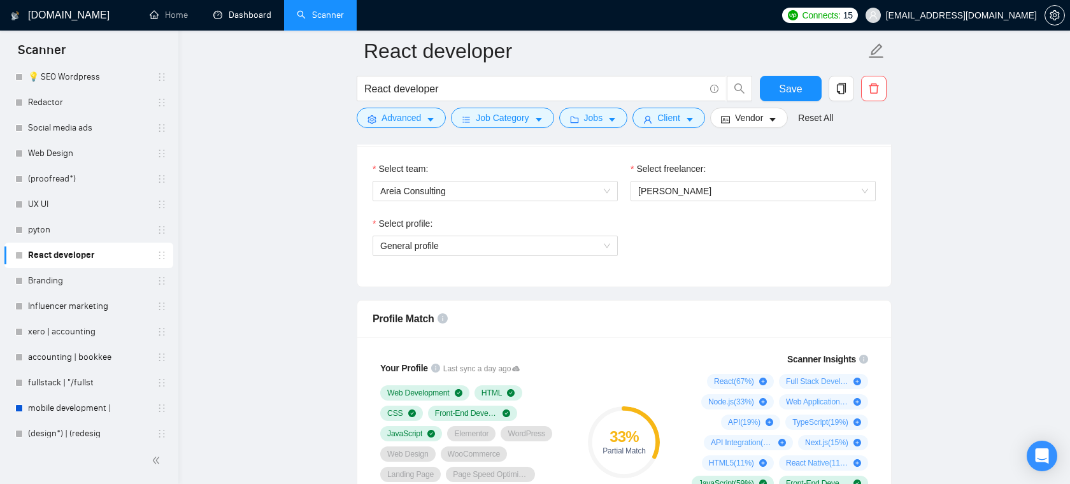
scroll to position [860, 0]
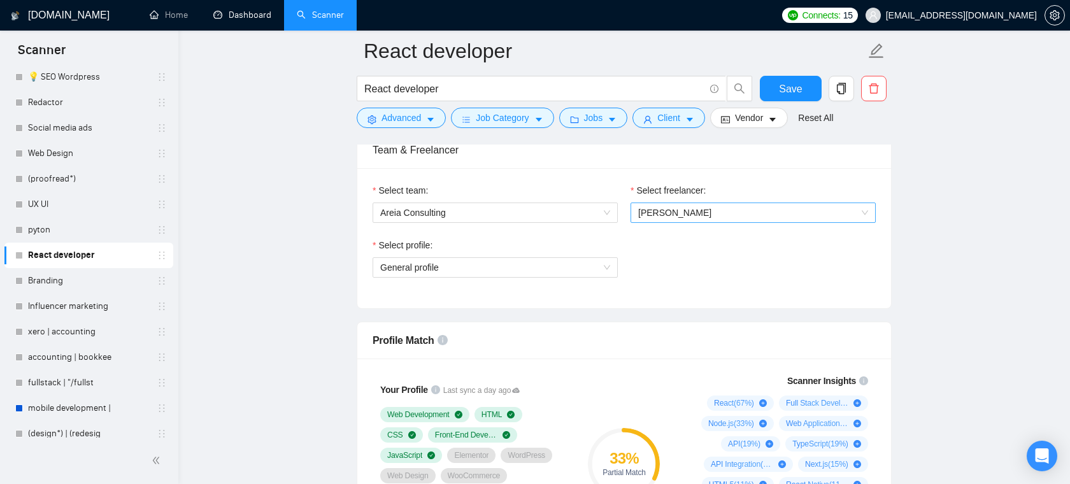
click at [709, 220] on span "[PERSON_NAME]" at bounding box center [753, 212] width 230 height 19
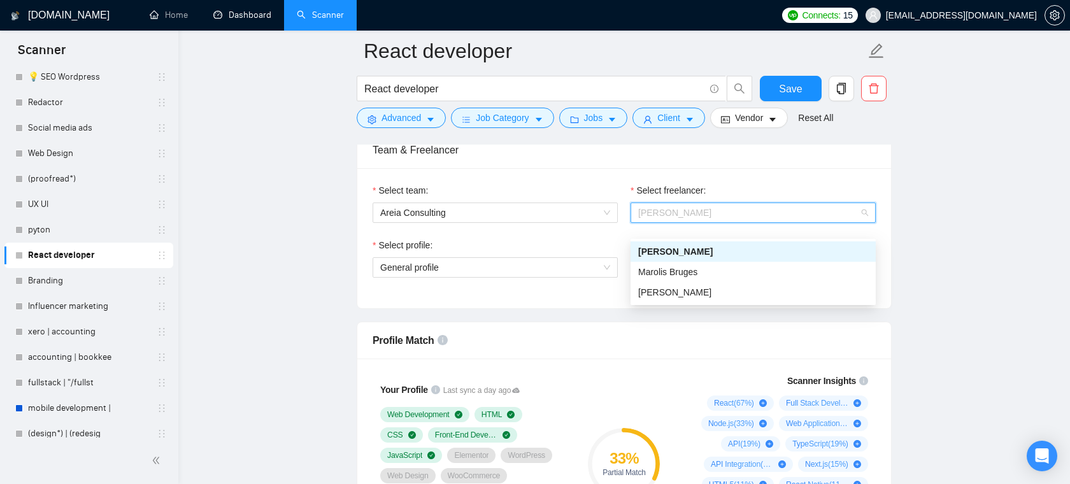
click at [718, 187] on div "Select team: Areia Consulting Select freelancer: [PERSON_NAME] Puerta Select pr…" at bounding box center [624, 238] width 534 height 140
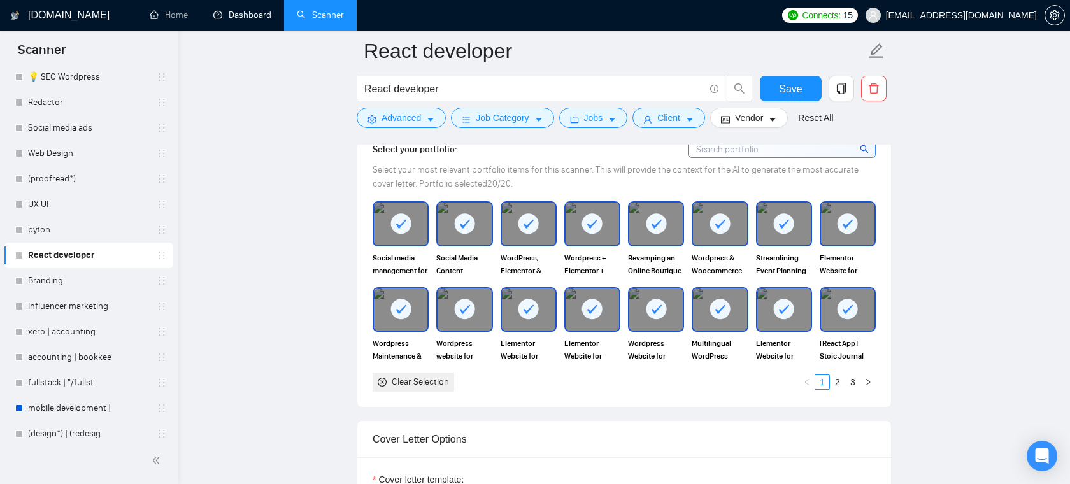
scroll to position [1354, 0]
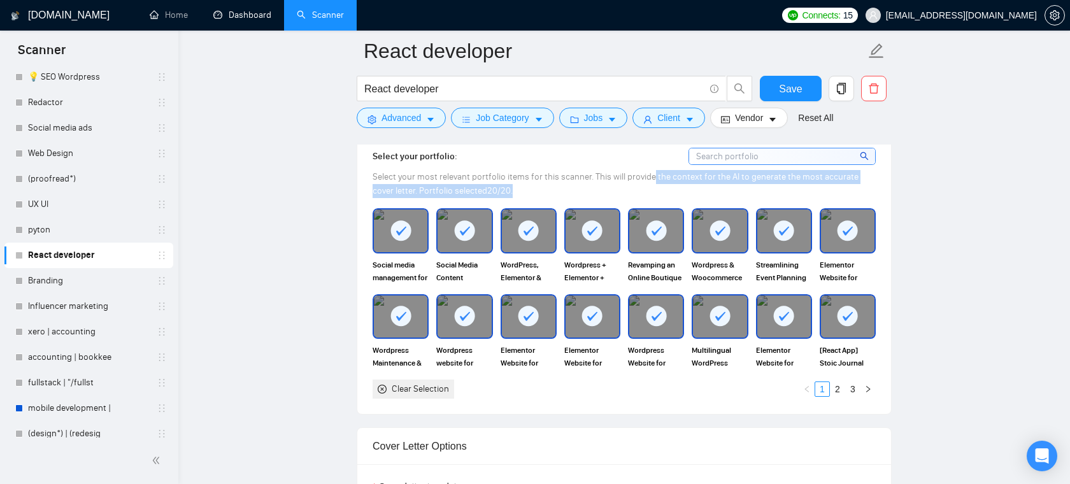
drag, startPoint x: 651, startPoint y: 195, endPoint x: 808, endPoint y: 198, distance: 156.7
click at [808, 198] on div "Select your most relevant portfolio items for this scanner. This will provide t…" at bounding box center [623, 184] width 503 height 28
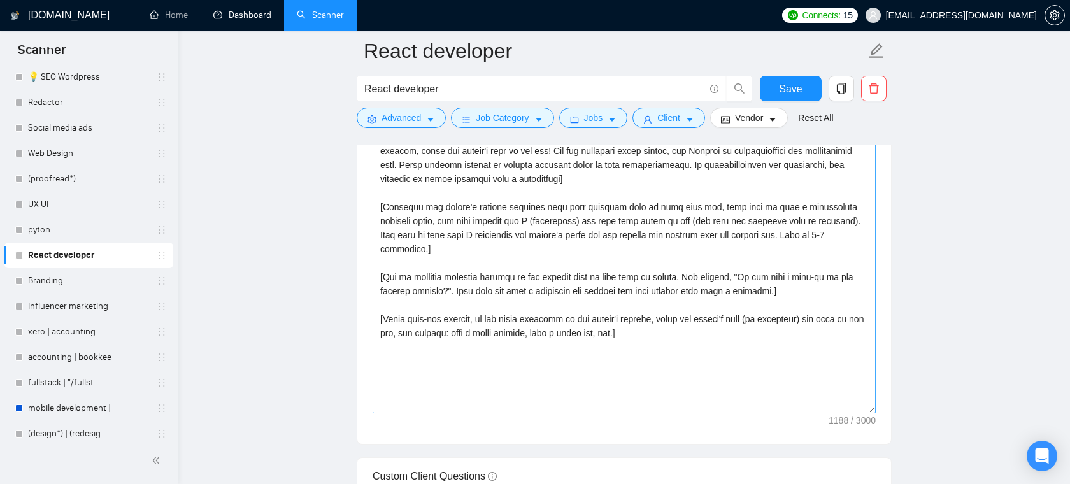
scroll to position [1757, 0]
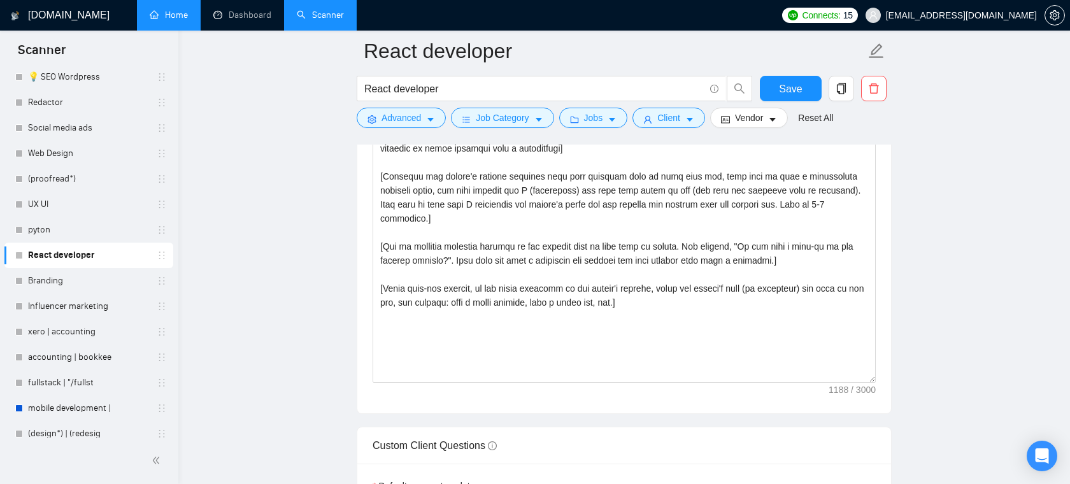
click at [166, 10] on link "Home" at bounding box center [169, 15] width 38 height 11
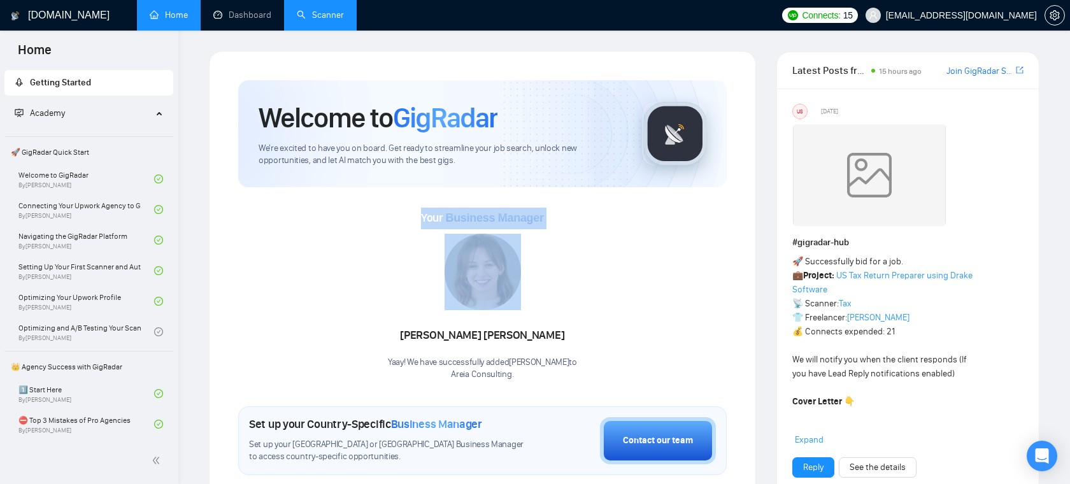
drag, startPoint x: 407, startPoint y: 222, endPoint x: 413, endPoint y: 211, distance: 12.6
click at [413, 211] on div "Your Business Manager [PERSON_NAME] Yaay! We have successfully added [PERSON_NA…" at bounding box center [482, 294] width 488 height 173
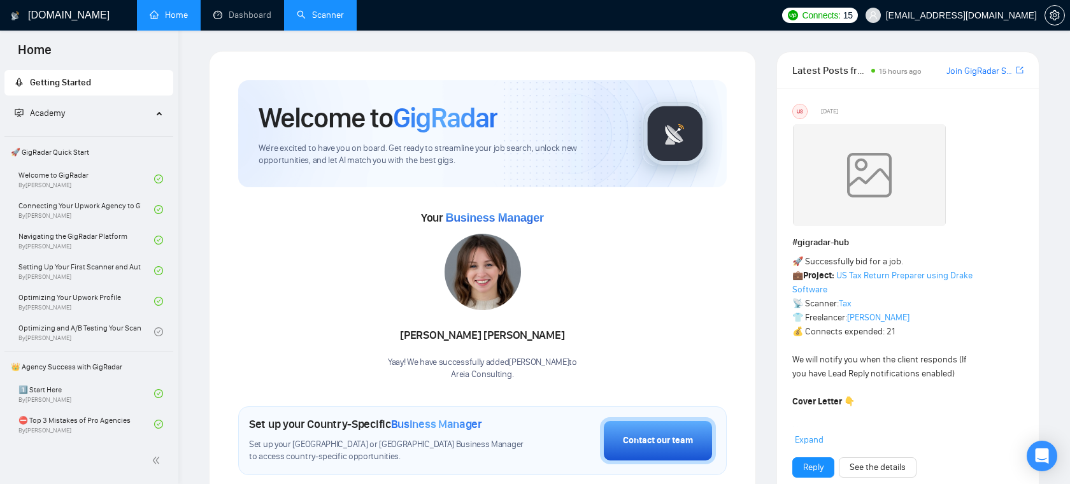
click at [476, 334] on div "[PERSON_NAME]" at bounding box center [482, 336] width 189 height 22
click at [476, 333] on div "[PERSON_NAME]" at bounding box center [482, 336] width 189 height 22
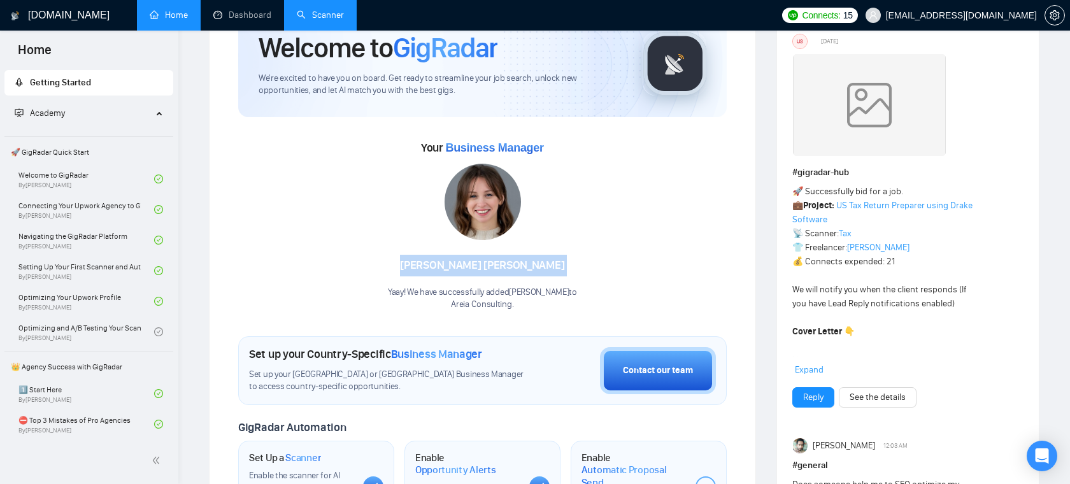
scroll to position [81, 0]
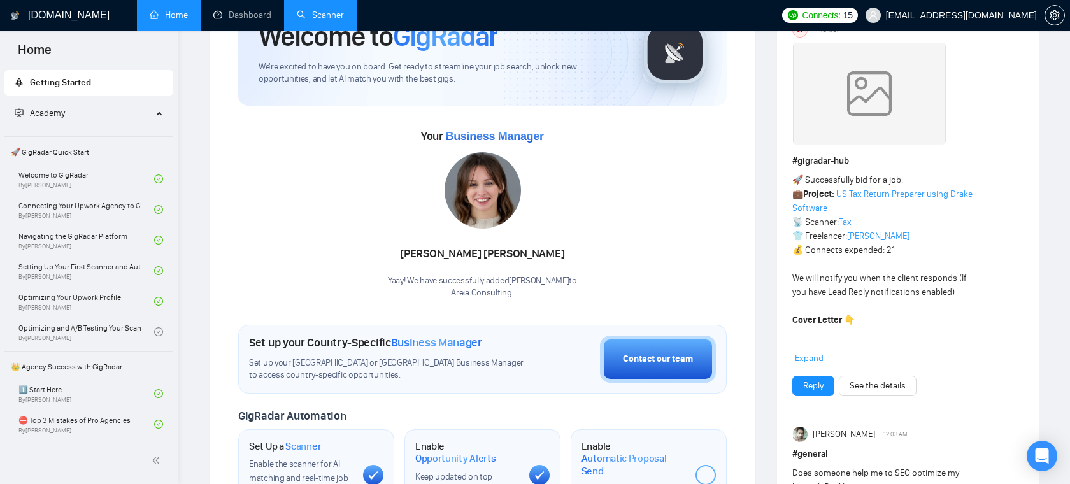
click at [528, 248] on div "[PERSON_NAME]" at bounding box center [482, 254] width 189 height 22
click at [530, 248] on div "[PERSON_NAME]" at bounding box center [482, 254] width 189 height 22
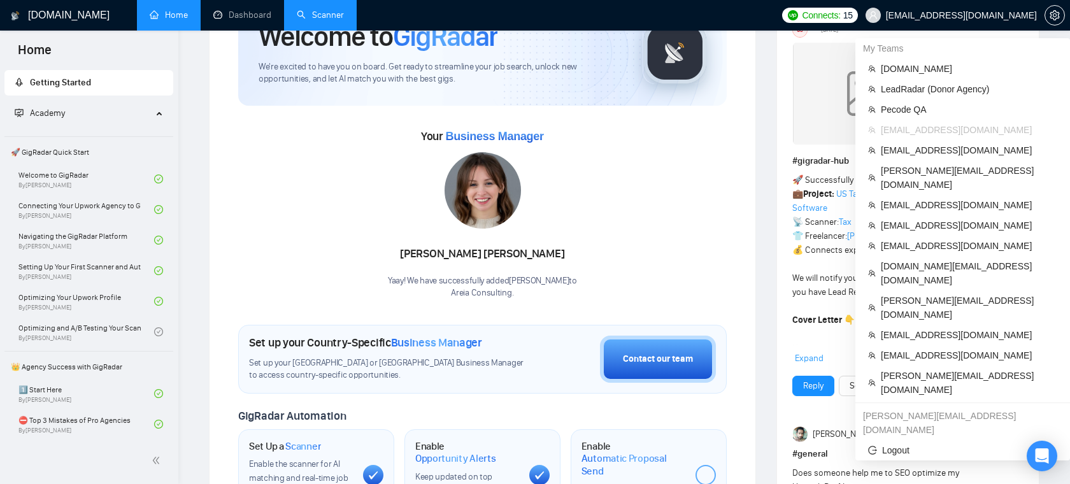
click at [968, 15] on span "[EMAIL_ADDRESS][DOMAIN_NAME]" at bounding box center [961, 15] width 151 height 0
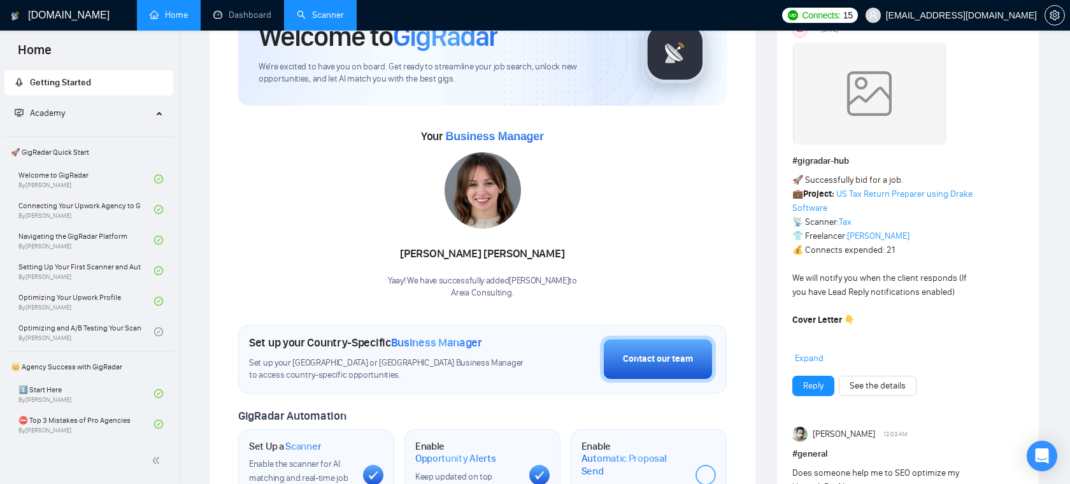
scroll to position [0, 0]
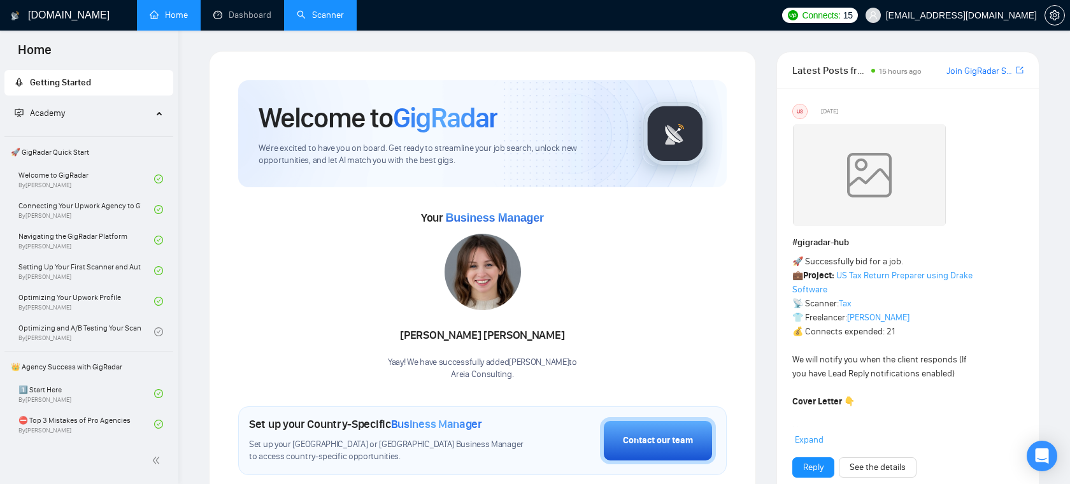
click at [315, 17] on link "Scanner" at bounding box center [320, 15] width 47 height 11
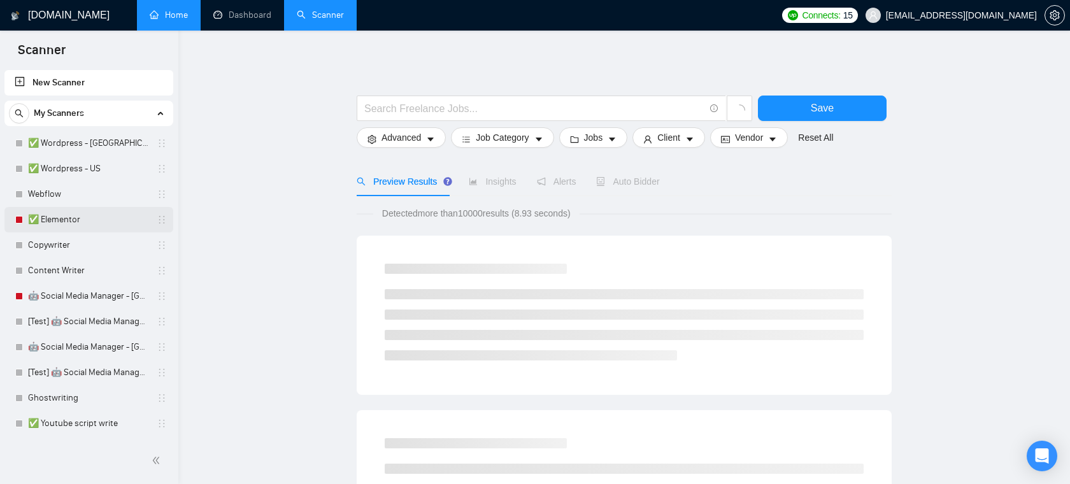
click at [78, 223] on link "✅ Elementor" at bounding box center [88, 219] width 121 height 25
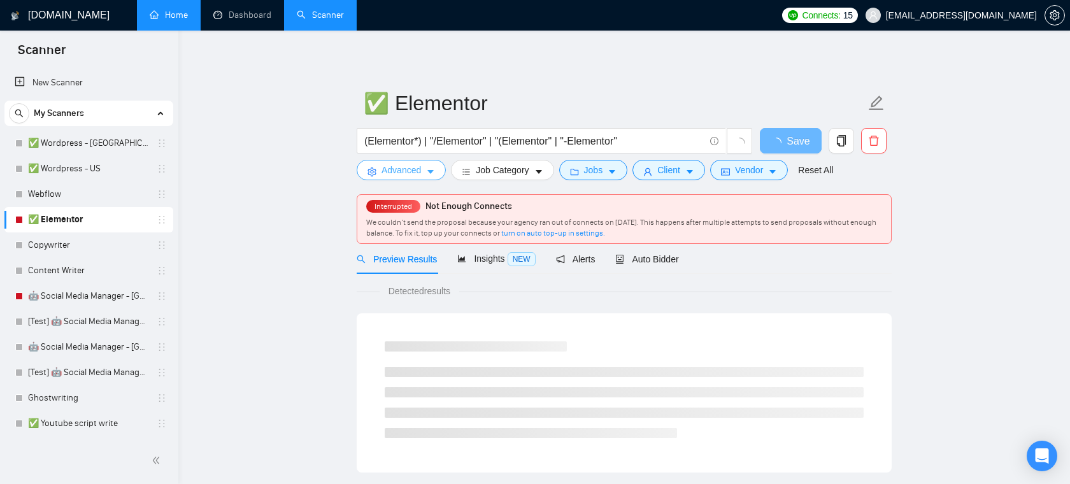
click at [422, 174] on button "Advanced" at bounding box center [401, 170] width 89 height 20
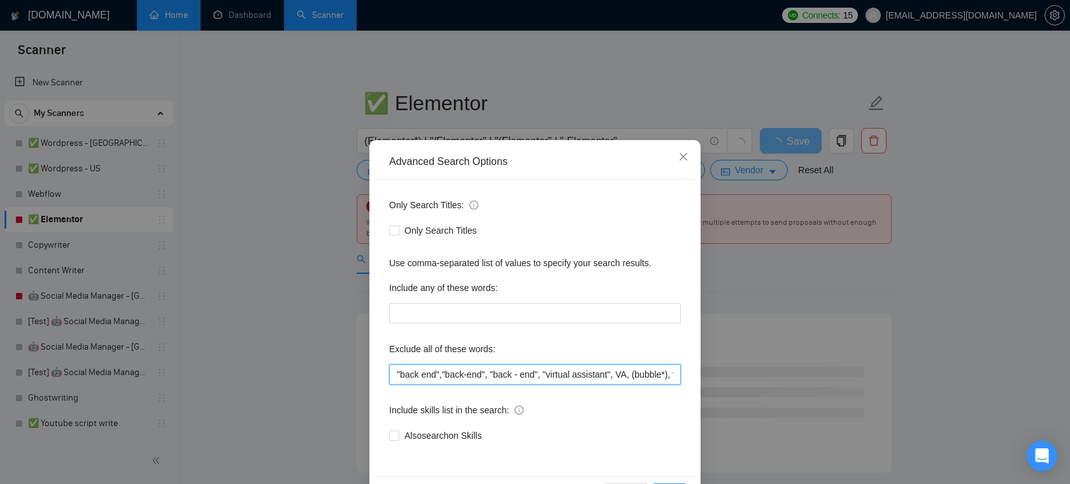
click at [456, 371] on input ""back end","back-end", "back - end", "virtual assistant", VA, (bubble*), wix, w…" at bounding box center [535, 374] width 292 height 20
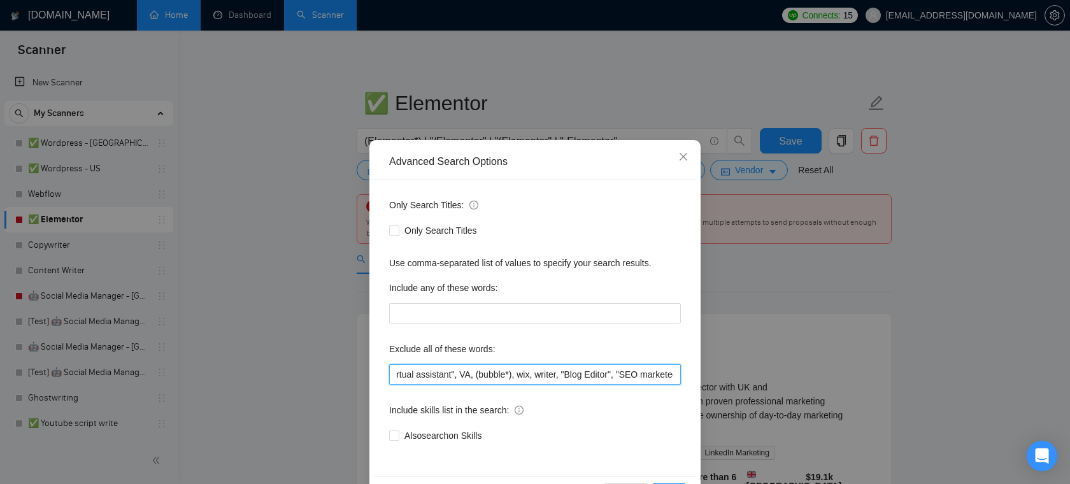
scroll to position [0, 255]
drag, startPoint x: 543, startPoint y: 372, endPoint x: 668, endPoint y: 373, distance: 124.8
click at [668, 373] on input ""back end","back-end", "back - end", "virtual assistant", VA, (bubble*), wix, w…" at bounding box center [535, 374] width 292 height 20
click at [495, 372] on input ""back end","back-end", "back - end", "virtual assistant", VA, (bubble*), wix, w…" at bounding box center [535, 374] width 292 height 20
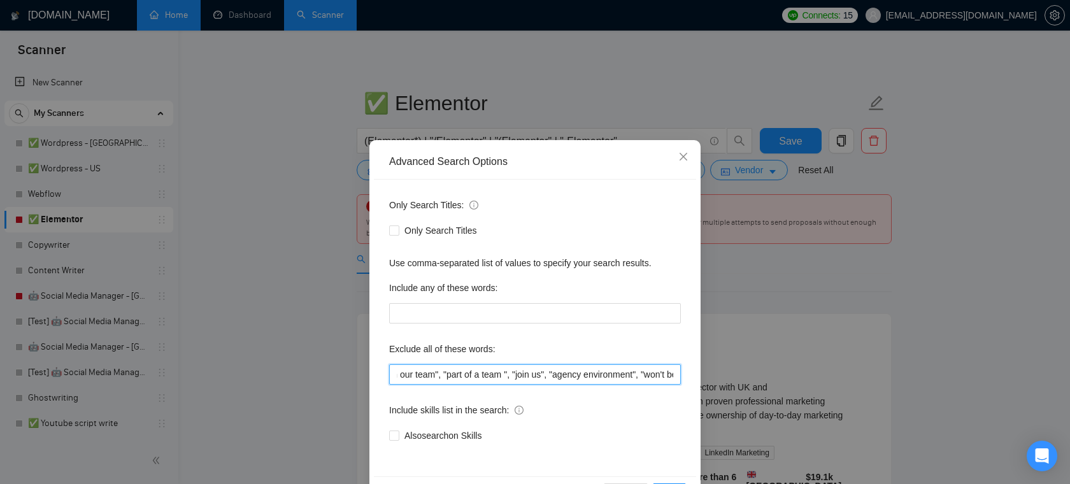
scroll to position [0, 931]
drag, startPoint x: 549, startPoint y: 374, endPoint x: 618, endPoint y: 383, distance: 69.9
click at [618, 383] on input ""back end","back-end", "back - end", "virtual assistant", VA, (bubble*), wix, w…" at bounding box center [535, 374] width 292 height 20
click at [603, 381] on input ""back end","back-end", "back - end", "virtual assistant", VA, (bubble*), wix, w…" at bounding box center [535, 374] width 292 height 20
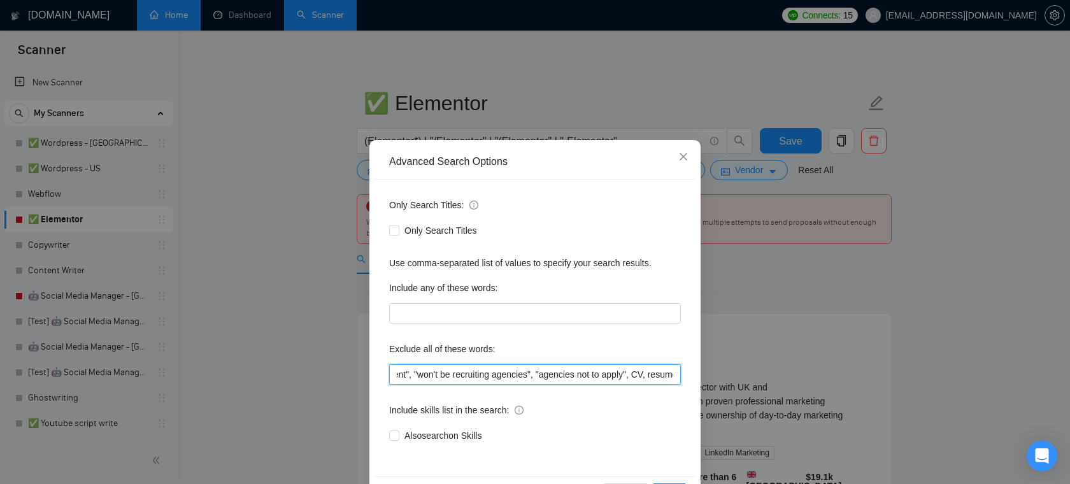
drag, startPoint x: 579, startPoint y: 377, endPoint x: 651, endPoint y: 385, distance: 72.4
click at [651, 385] on div "Only Search Titles: Only Search Titles Use comma-separated list of values to sp…" at bounding box center [535, 328] width 322 height 297
click at [624, 373] on input ""back end","back-end", "back - end", "virtual assistant", VA, (bubble*), wix, w…" at bounding box center [535, 374] width 292 height 20
drag, startPoint x: 616, startPoint y: 373, endPoint x: 705, endPoint y: 373, distance: 88.5
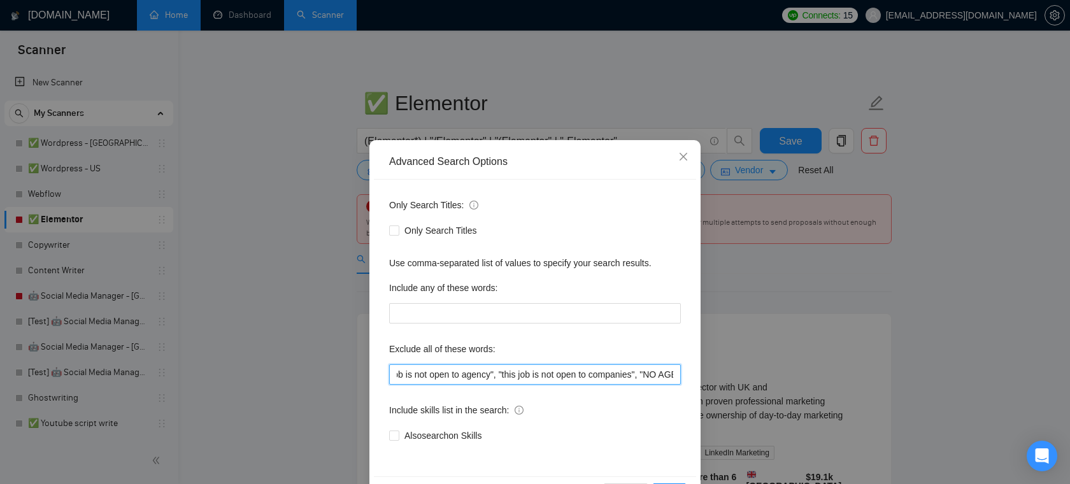
click at [705, 373] on div "Advanced Search Options Only Search Titles: Only Search Titles Use comma-separa…" at bounding box center [535, 242] width 1070 height 484
click at [618, 374] on input ""back end","back-end", "back - end", "virtual assistant", VA, (bubble*), wix, w…" at bounding box center [535, 374] width 292 height 20
drag, startPoint x: 590, startPoint y: 378, endPoint x: 687, endPoint y: 378, distance: 97.4
click at [687, 378] on div "Only Search Titles: Only Search Titles Use comma-separated list of values to sp…" at bounding box center [535, 328] width 322 height 297
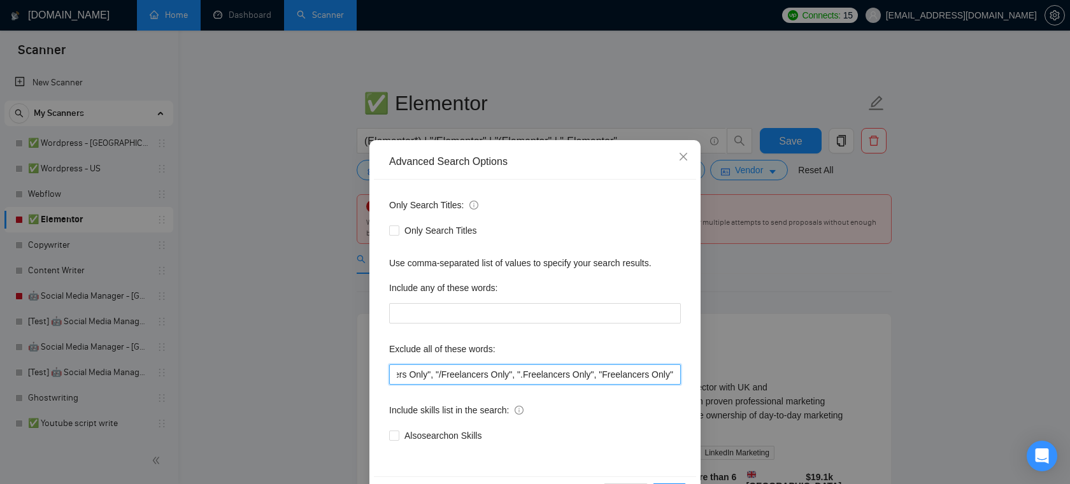
click at [623, 379] on input ""back end","back-end", "back - end", "virtual assistant", VA, (bubble*), wix, w…" at bounding box center [535, 374] width 292 height 20
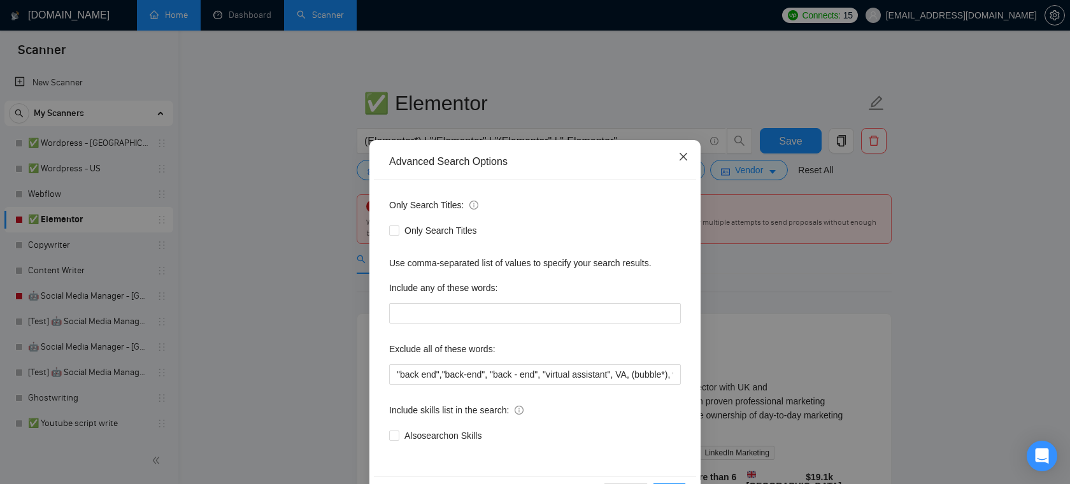
click at [681, 155] on icon "close" at bounding box center [683, 157] width 8 height 8
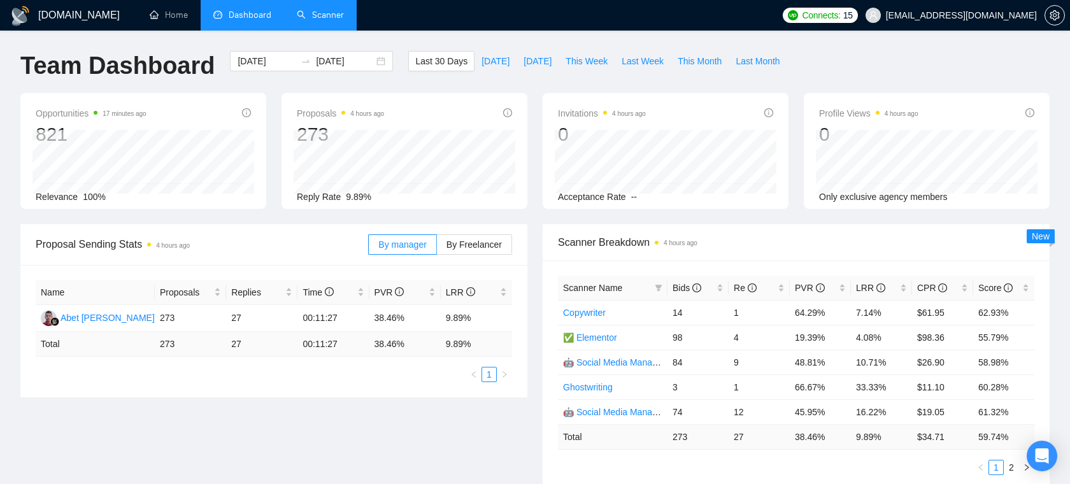
click at [313, 10] on link "Scanner" at bounding box center [320, 15] width 47 height 11
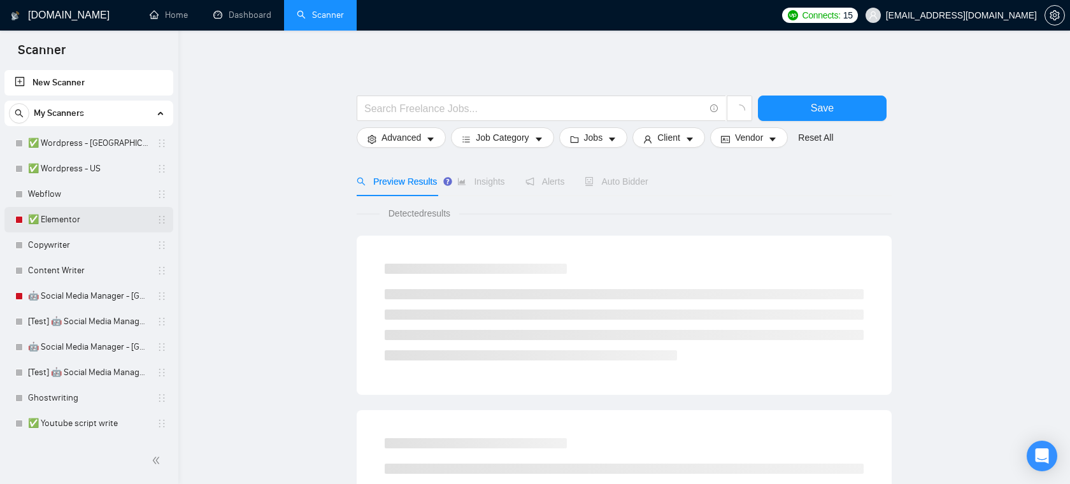
click at [71, 216] on link "✅ Elementor" at bounding box center [88, 219] width 121 height 25
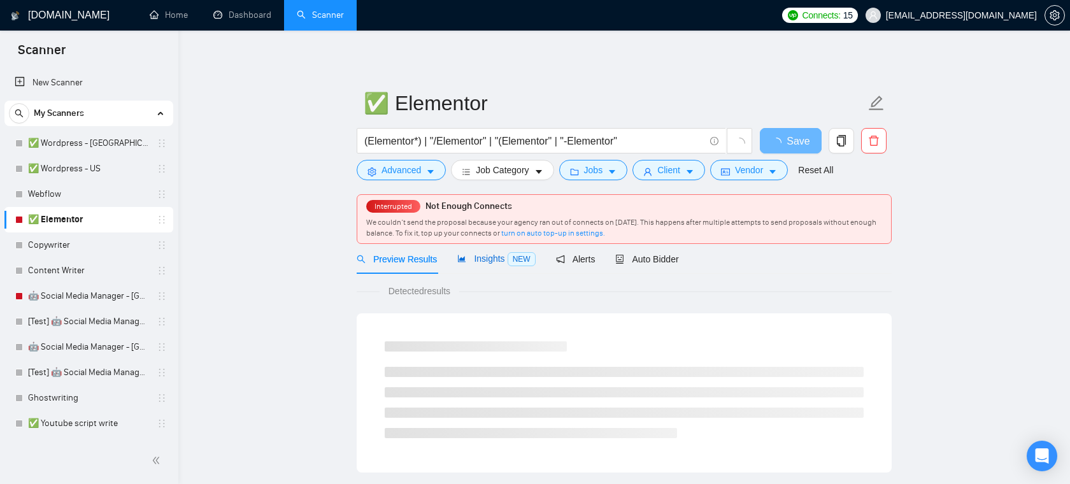
click at [499, 262] on span "Insights NEW" at bounding box center [496, 258] width 78 height 10
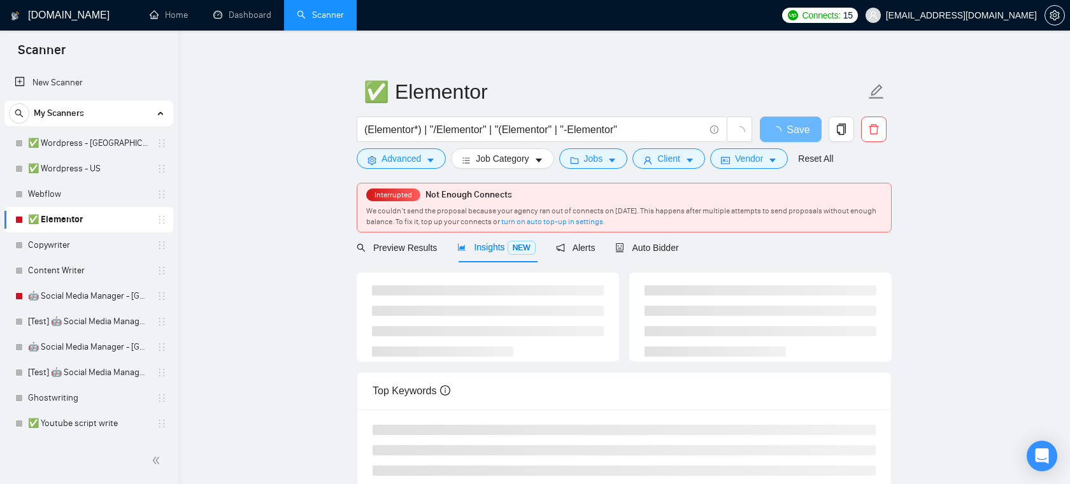
scroll to position [13, 0]
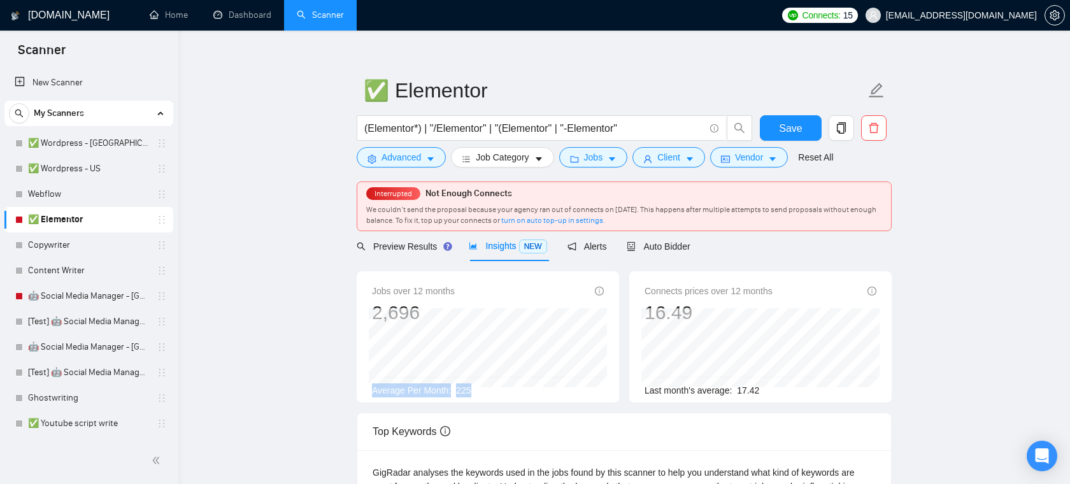
drag, startPoint x: 488, startPoint y: 395, endPoint x: 370, endPoint y: 393, distance: 118.4
click at [370, 393] on div "Jobs over 12 months 2,696 Average Per Month: 225" at bounding box center [488, 336] width 262 height 131
